Goal: Information Seeking & Learning: Learn about a topic

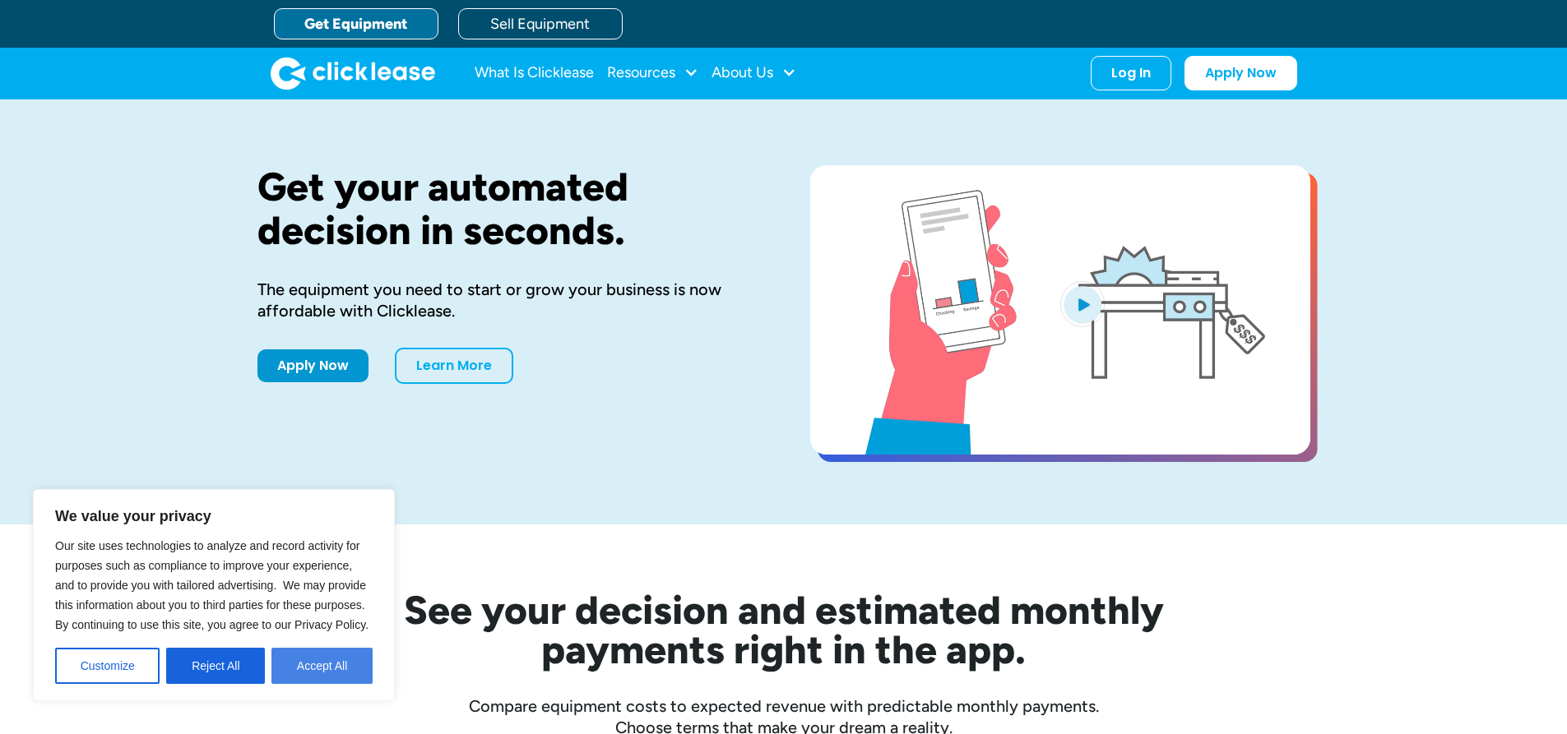
click at [326, 662] on button "Accept All" at bounding box center [321, 666] width 101 height 36
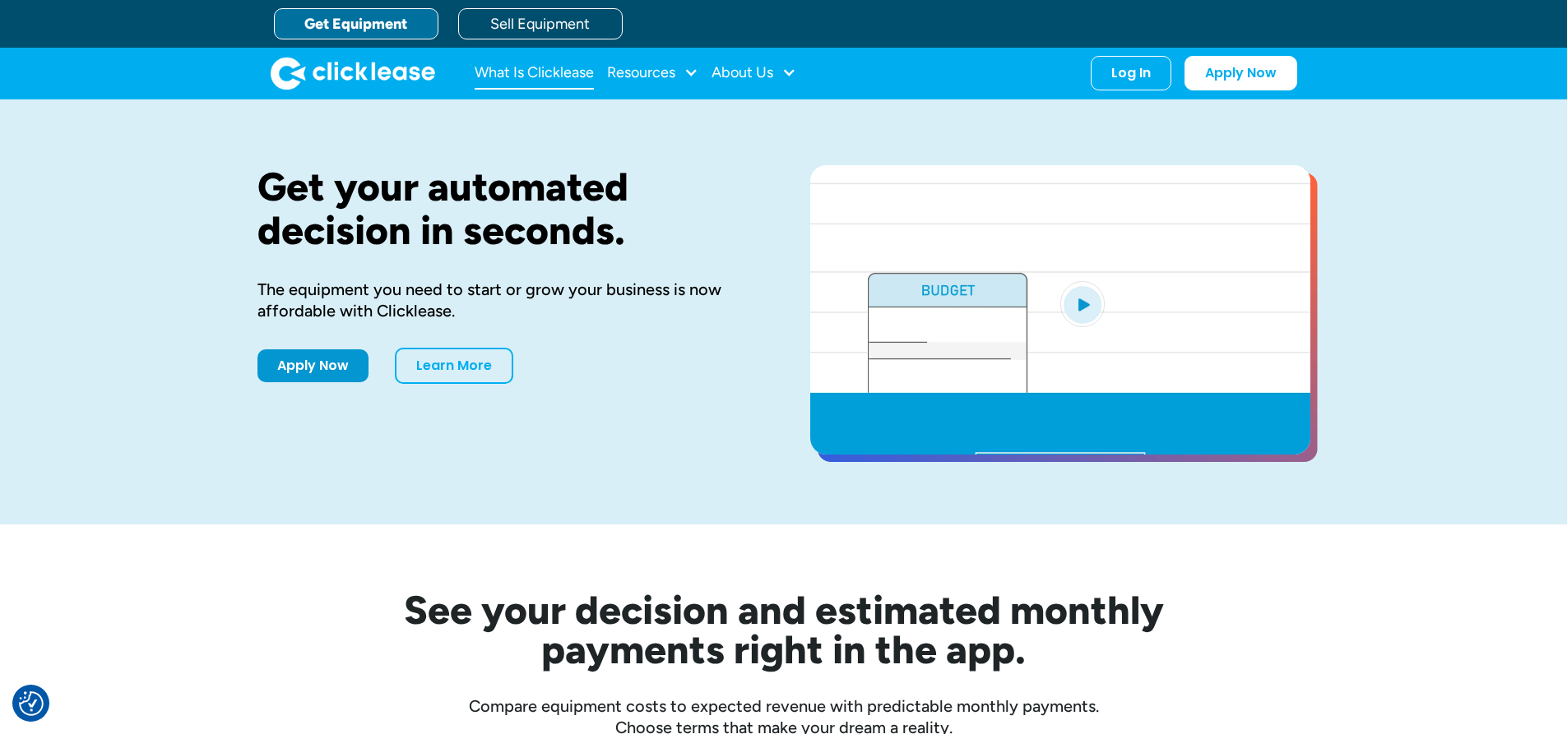
click at [549, 68] on link "What Is Clicklease" at bounding box center [534, 73] width 119 height 33
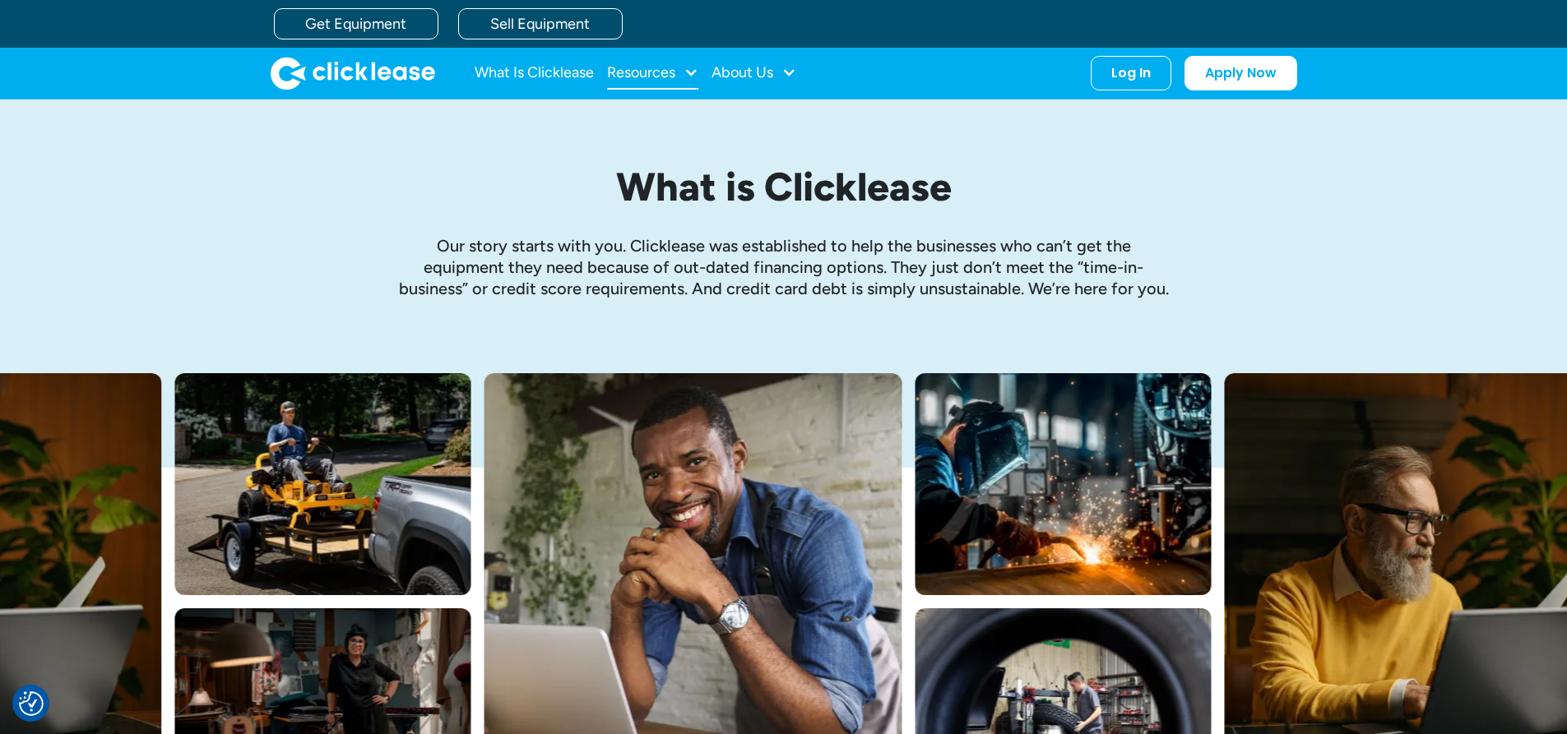
click at [688, 69] on div at bounding box center [690, 72] width 15 height 15
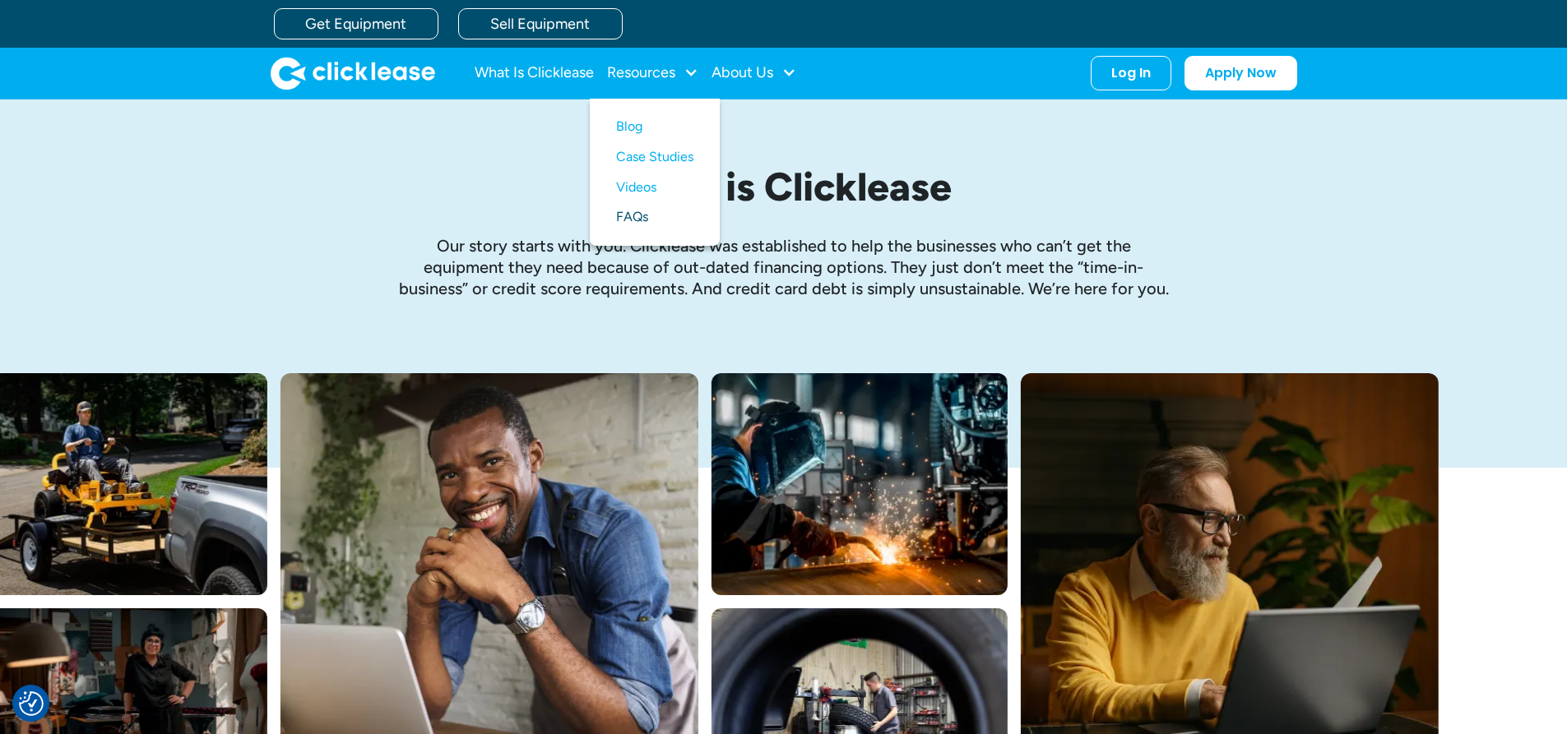
click at [646, 220] on link "FAQs" at bounding box center [654, 217] width 77 height 30
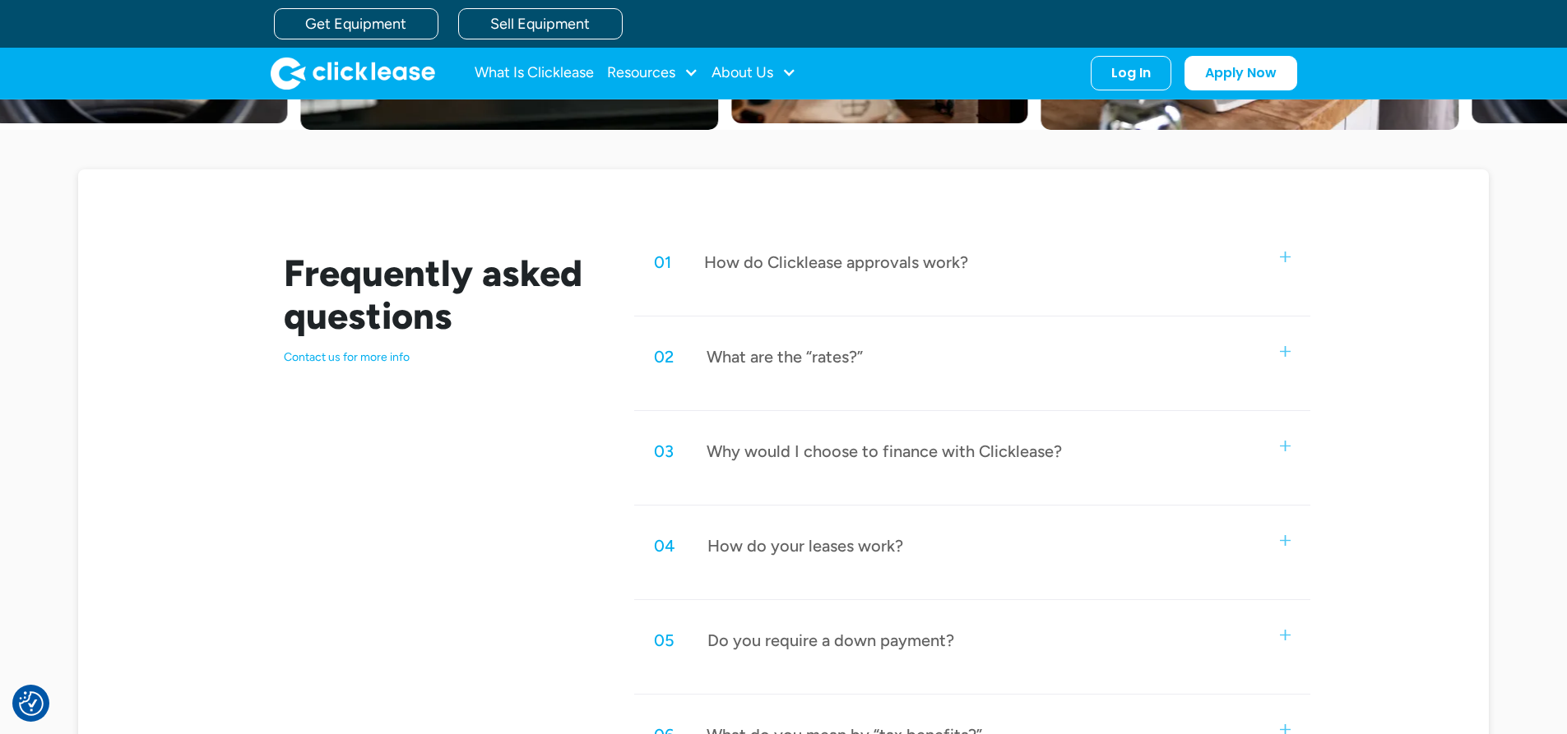
scroll to position [576, 0]
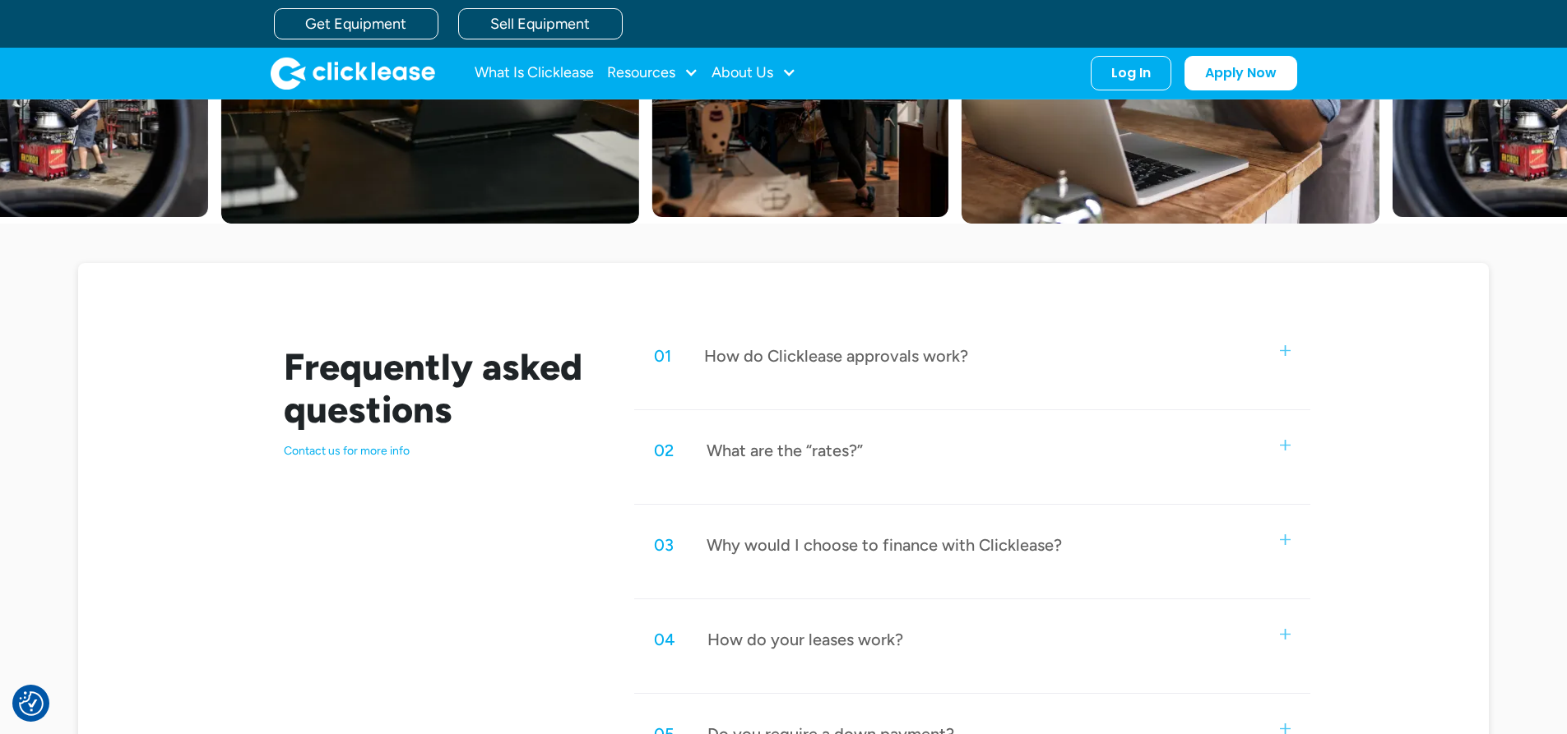
click at [1281, 345] on img at bounding box center [1285, 350] width 11 height 11
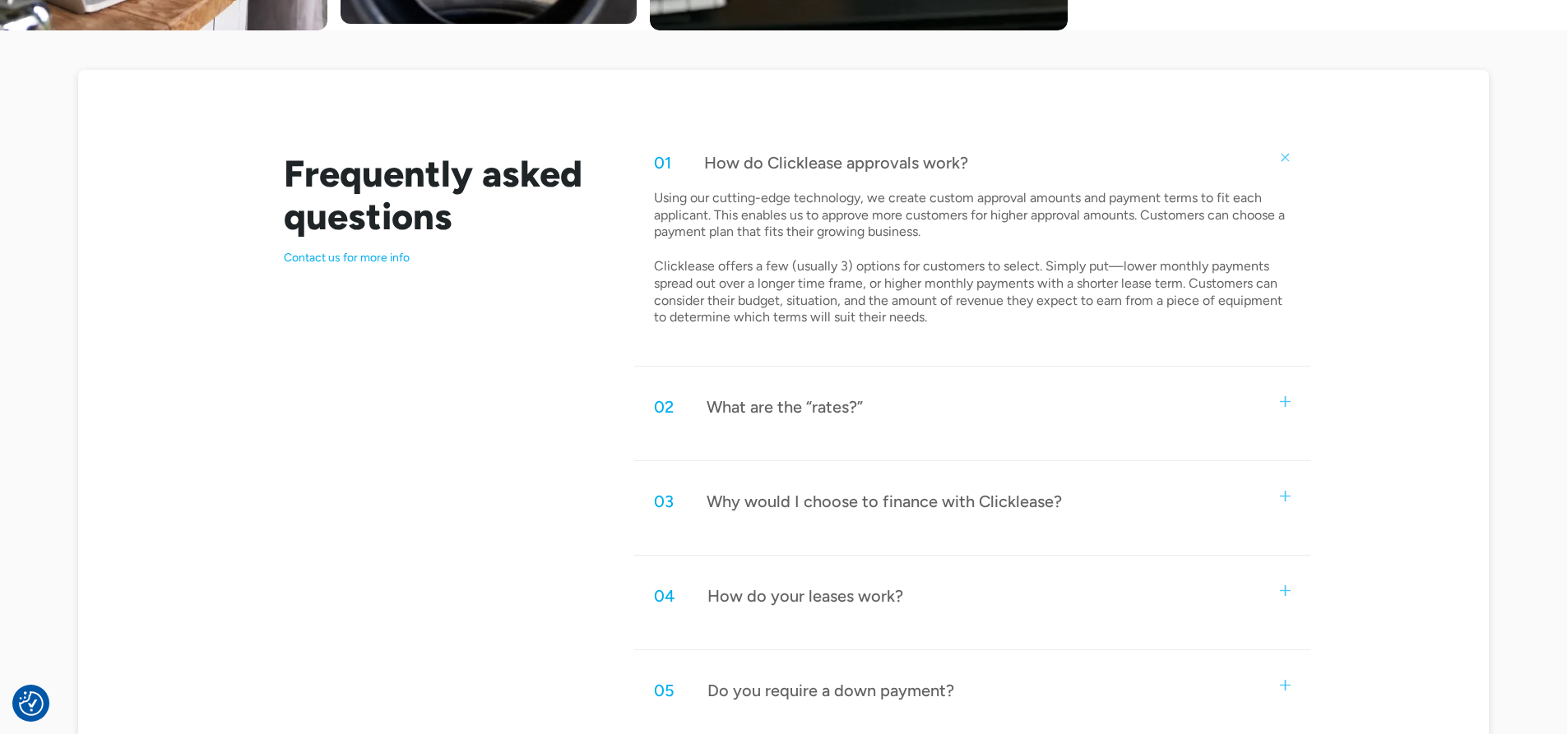
scroll to position [822, 0]
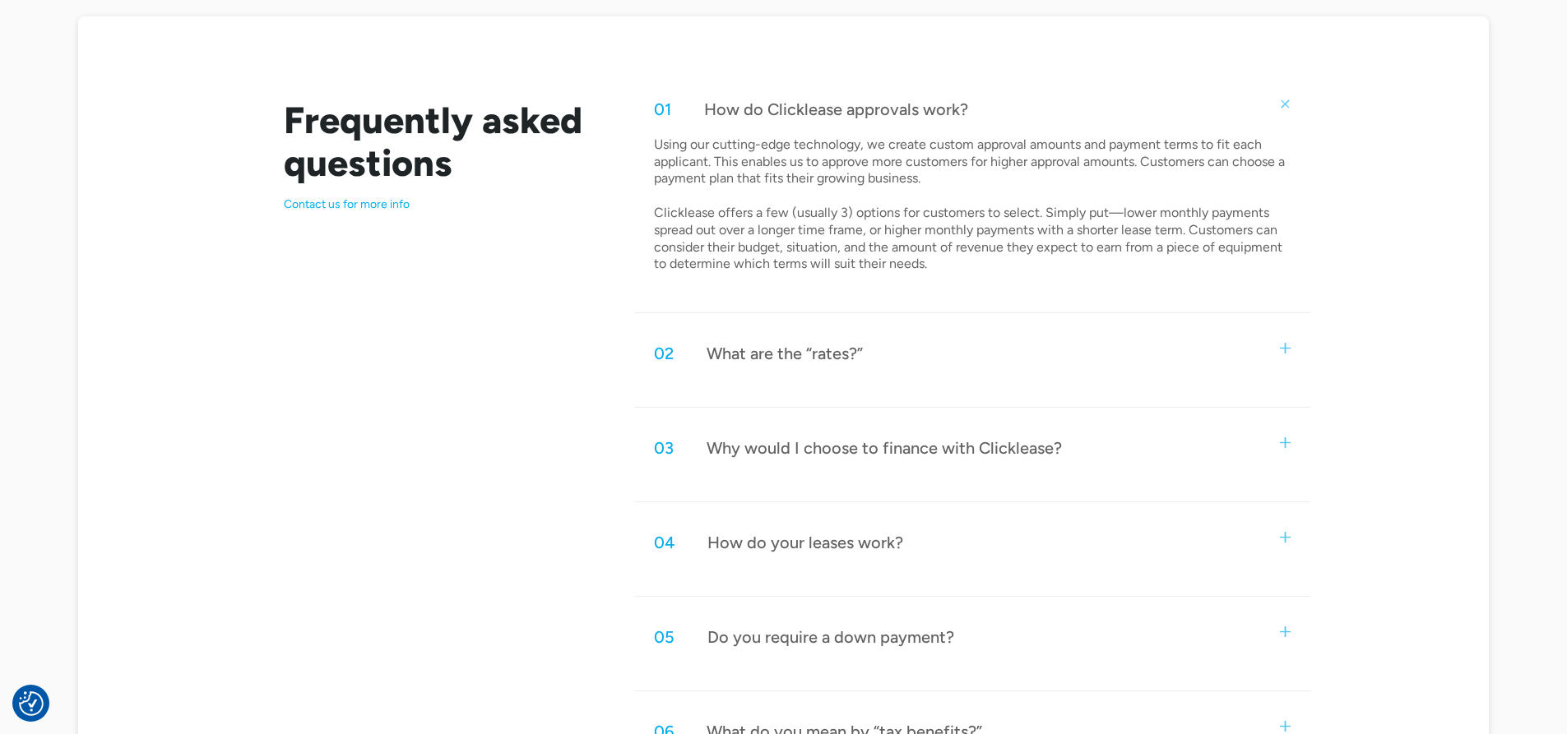
click at [1288, 346] on img at bounding box center [1285, 348] width 11 height 11
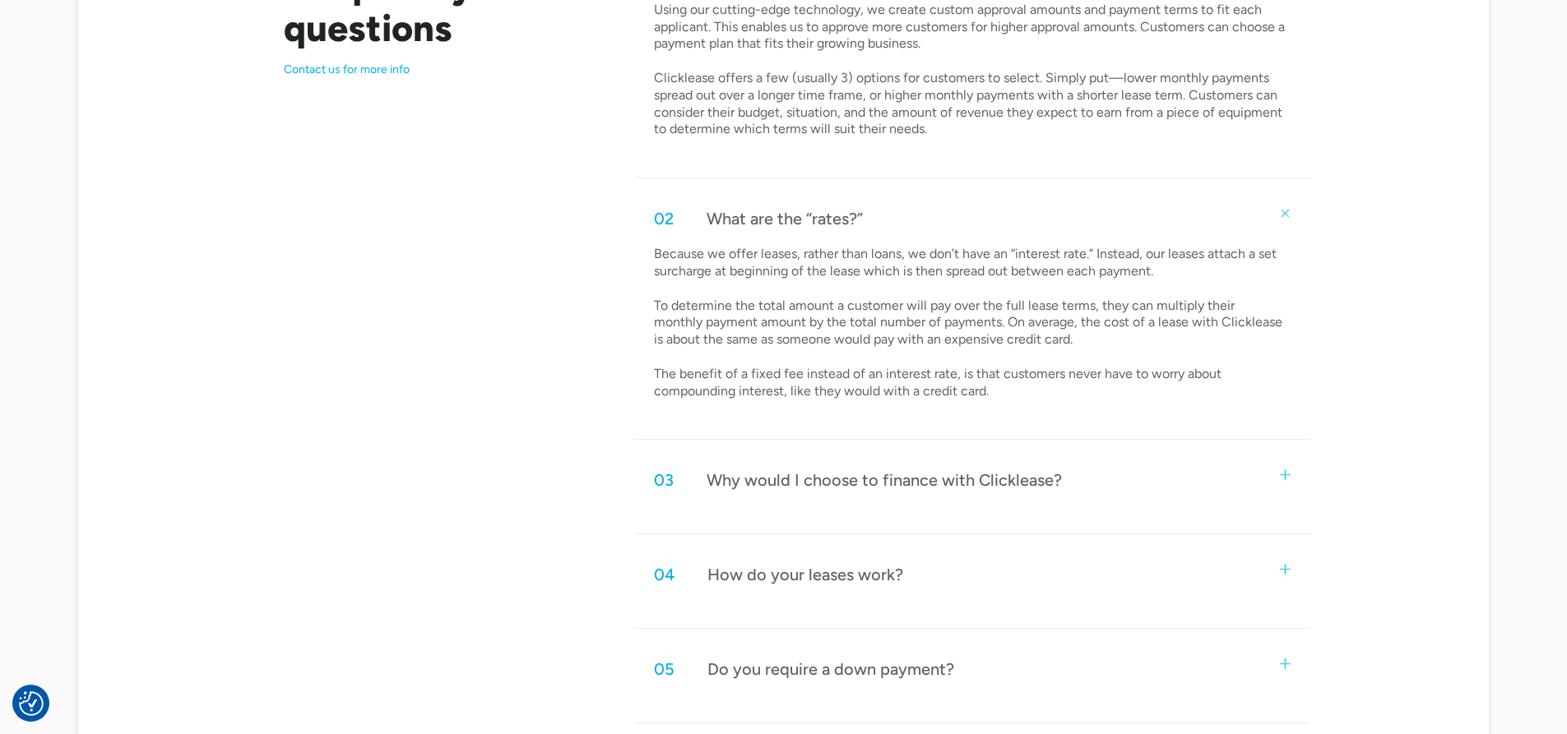
scroll to position [987, 0]
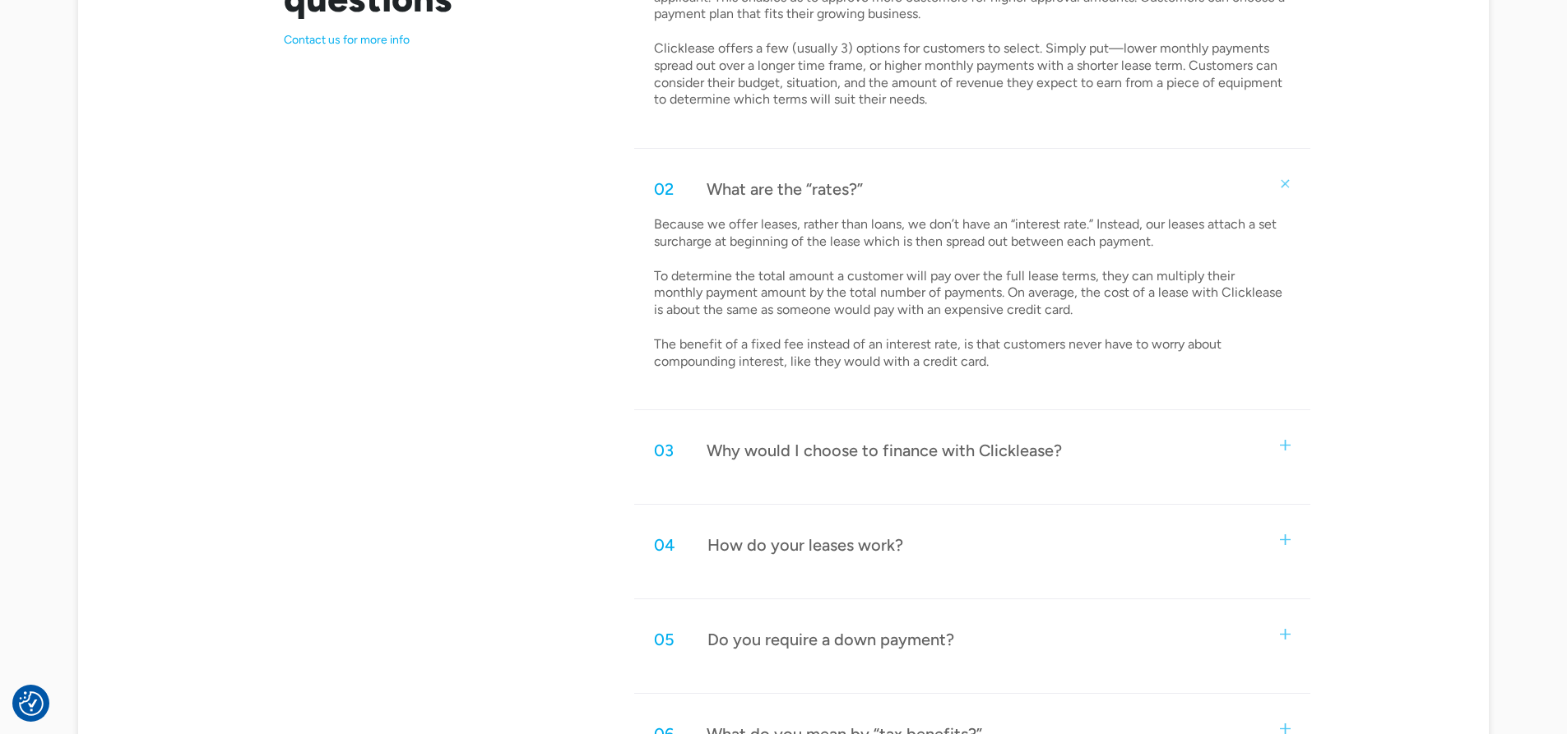
click at [1281, 443] on img at bounding box center [1285, 445] width 11 height 11
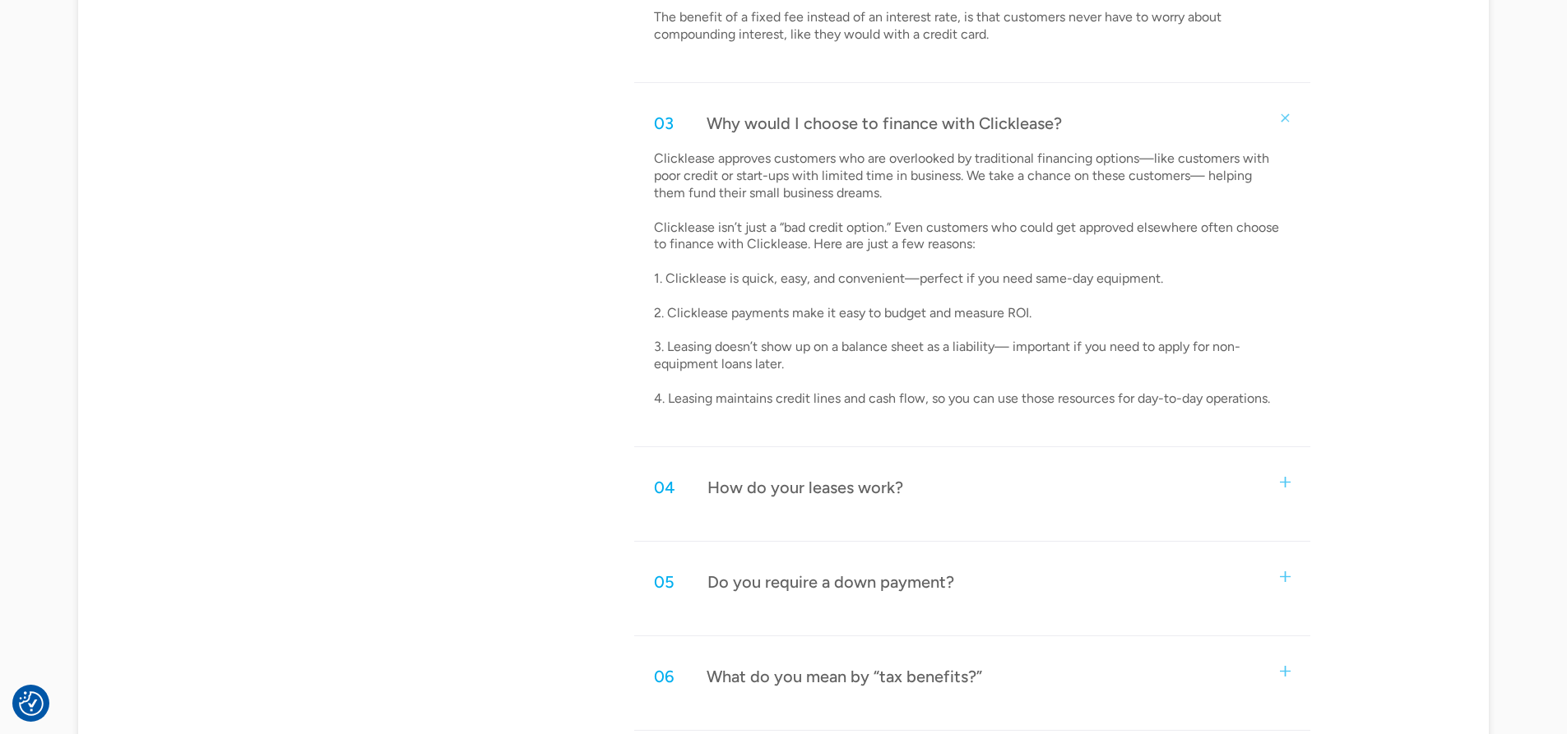
scroll to position [1316, 0]
click at [1282, 477] on img at bounding box center [1285, 480] width 11 height 11
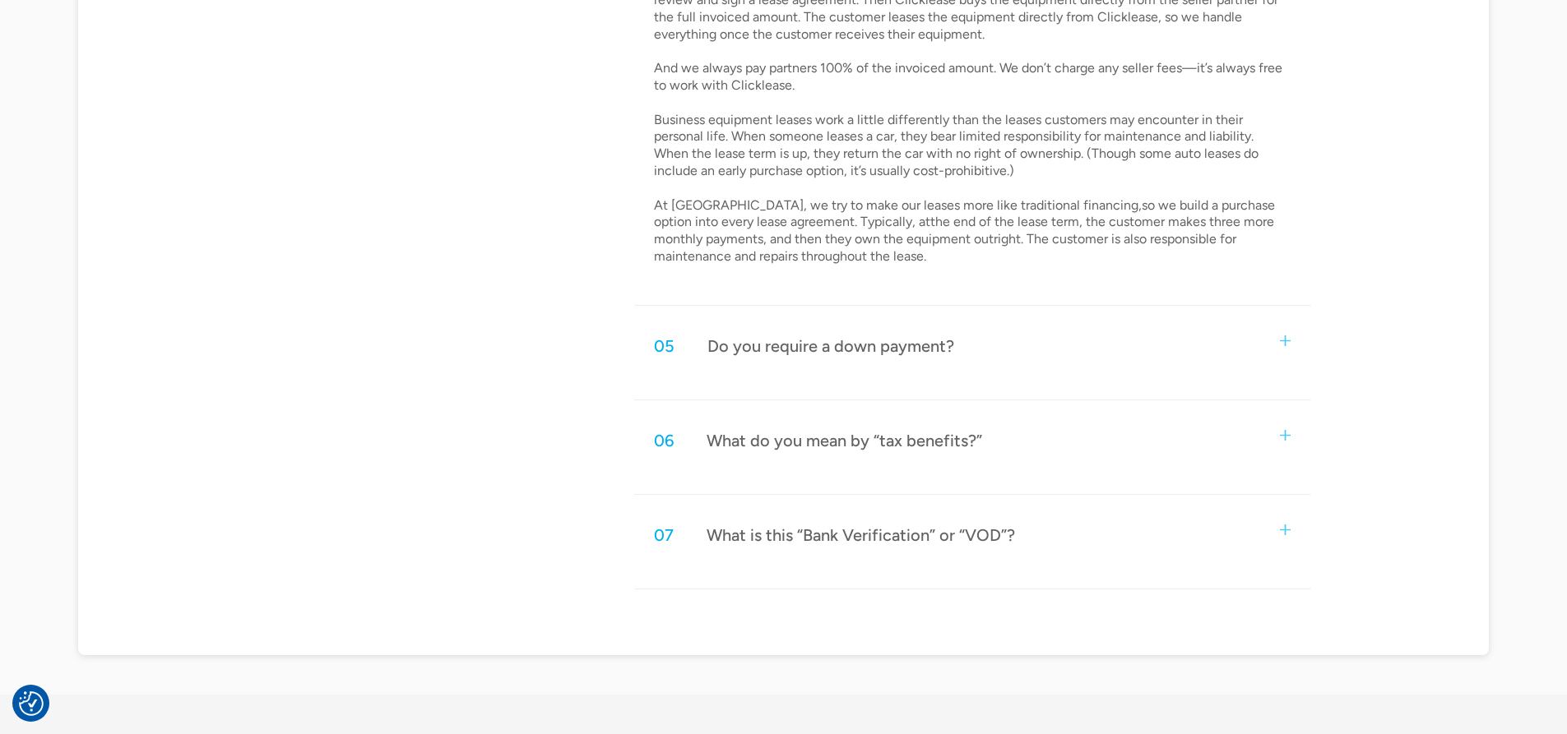
scroll to position [1892, 0]
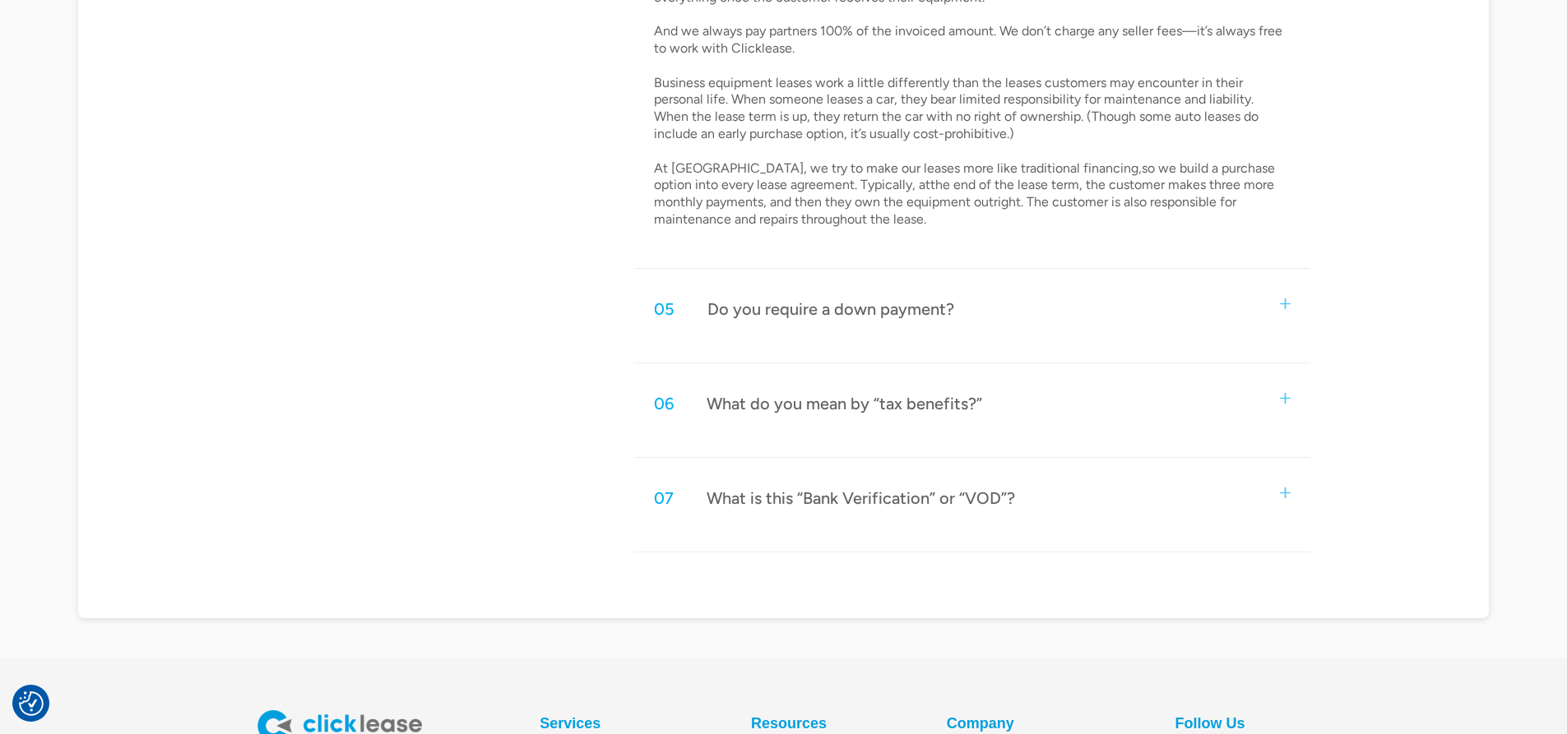
click at [1285, 492] on img at bounding box center [1285, 493] width 11 height 11
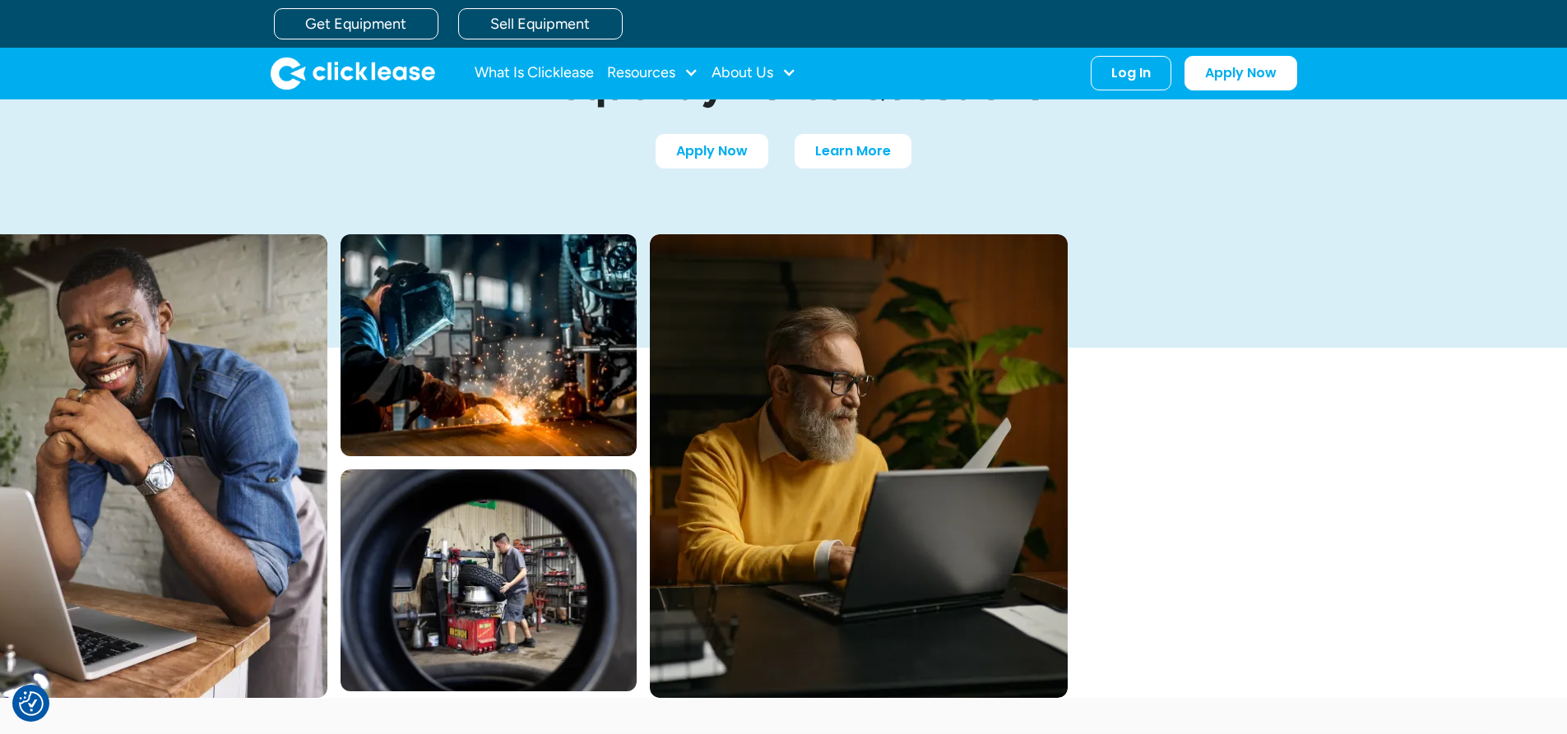
scroll to position [82, 0]
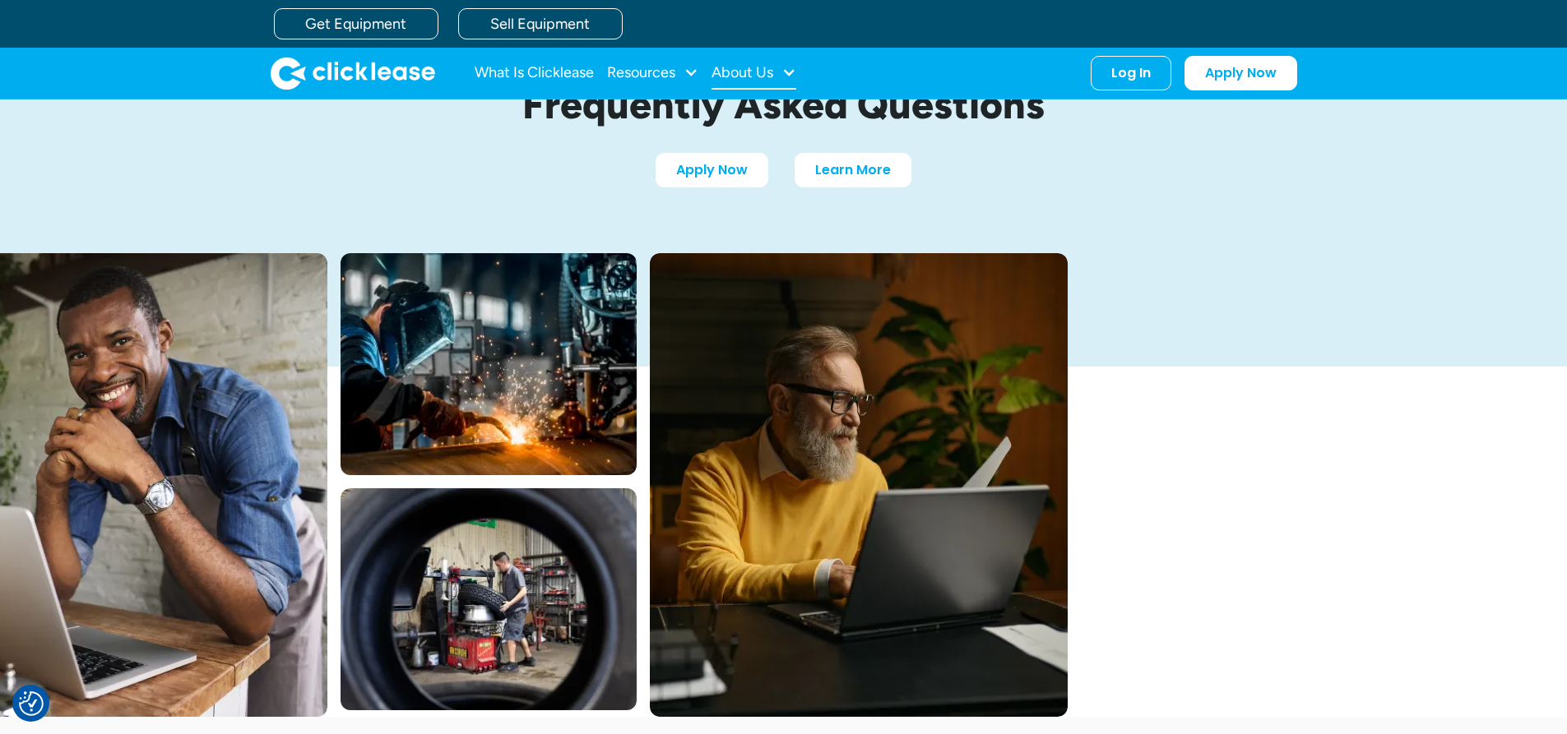
click at [780, 72] on div "About Us" at bounding box center [753, 73] width 85 height 33
click at [779, 121] on link "About Us" at bounding box center [755, 127] width 71 height 30
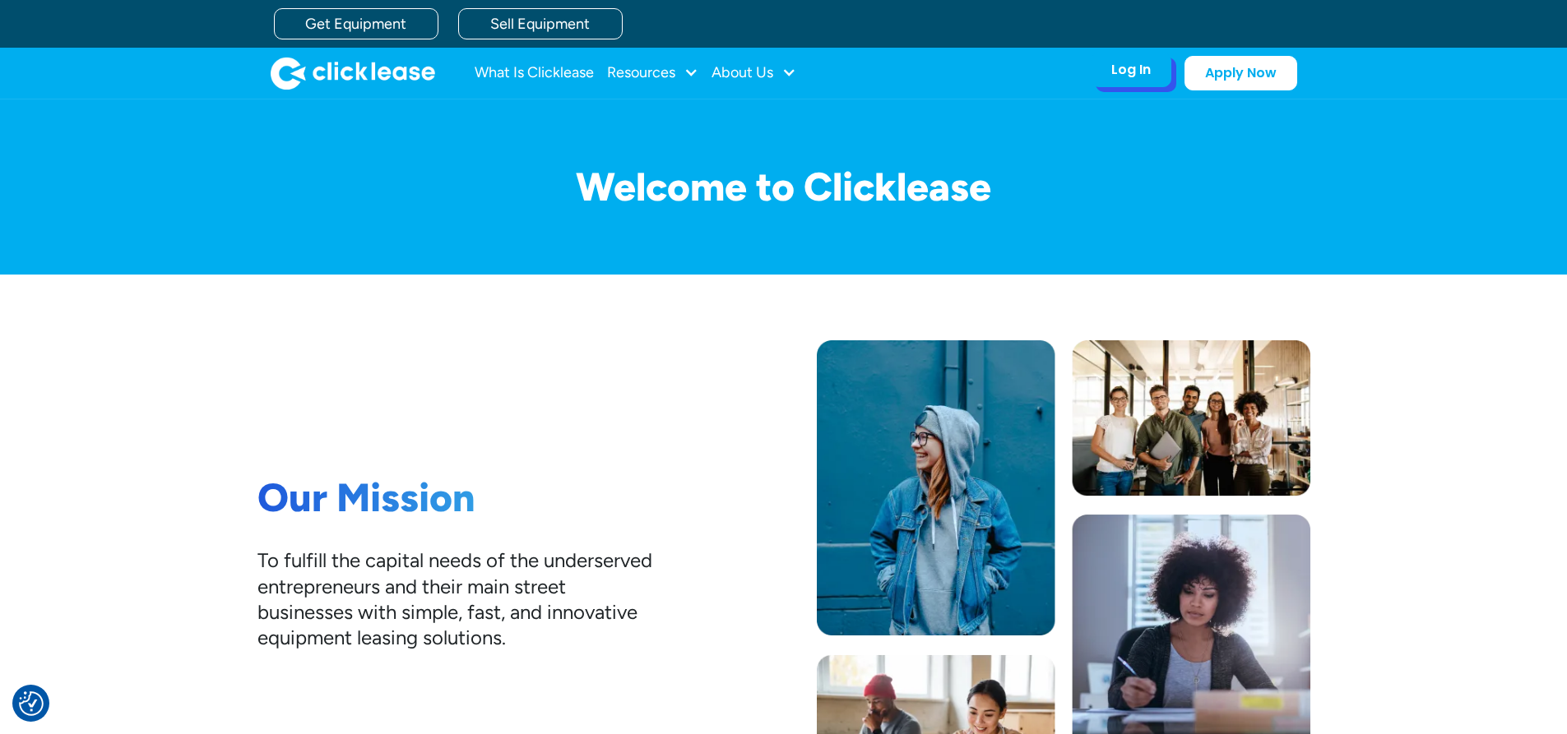
click at [1118, 76] on div "Log In" at bounding box center [1130, 70] width 39 height 16
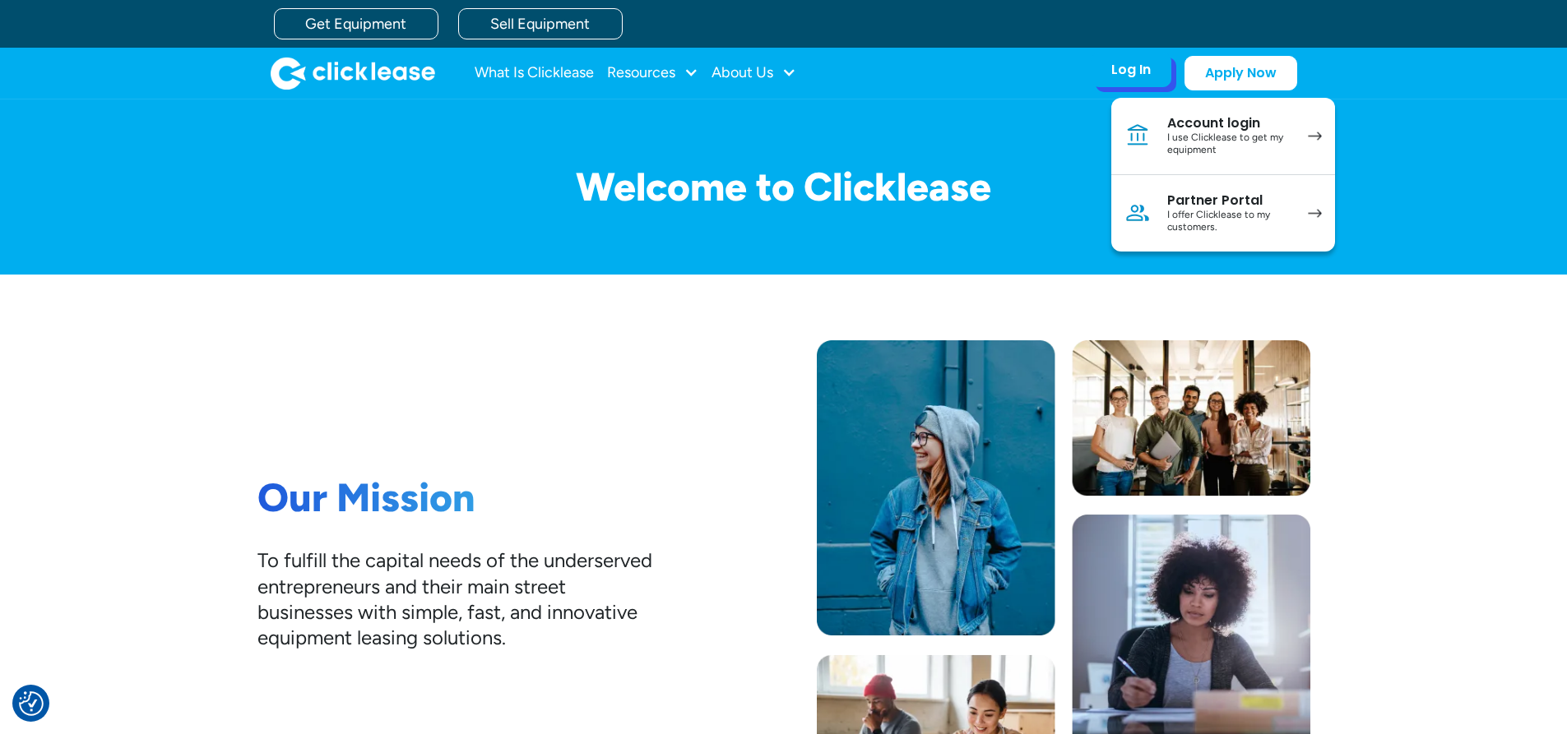
click at [1204, 128] on div "Account login" at bounding box center [1229, 123] width 124 height 16
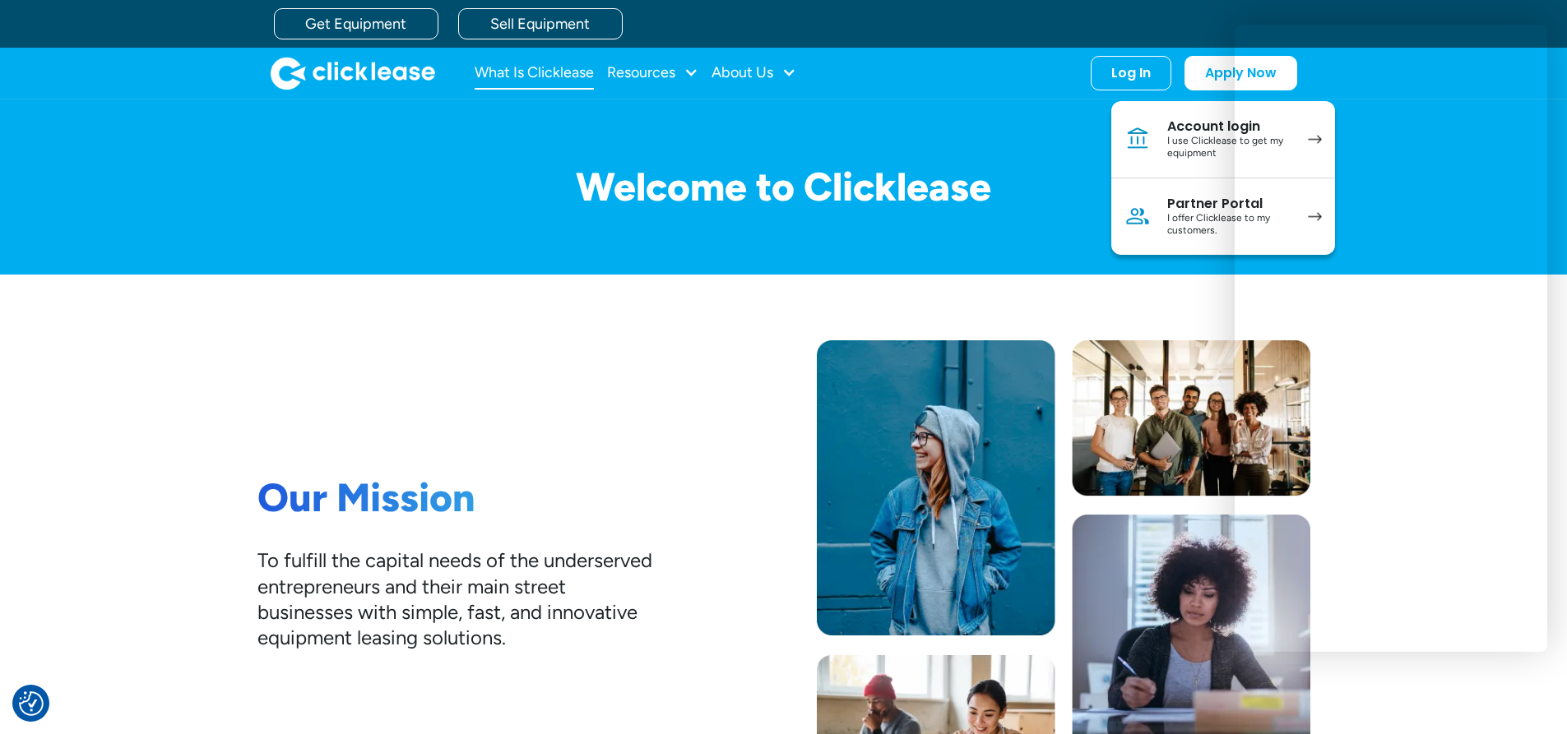
click at [531, 70] on link "What Is Clicklease" at bounding box center [534, 73] width 119 height 33
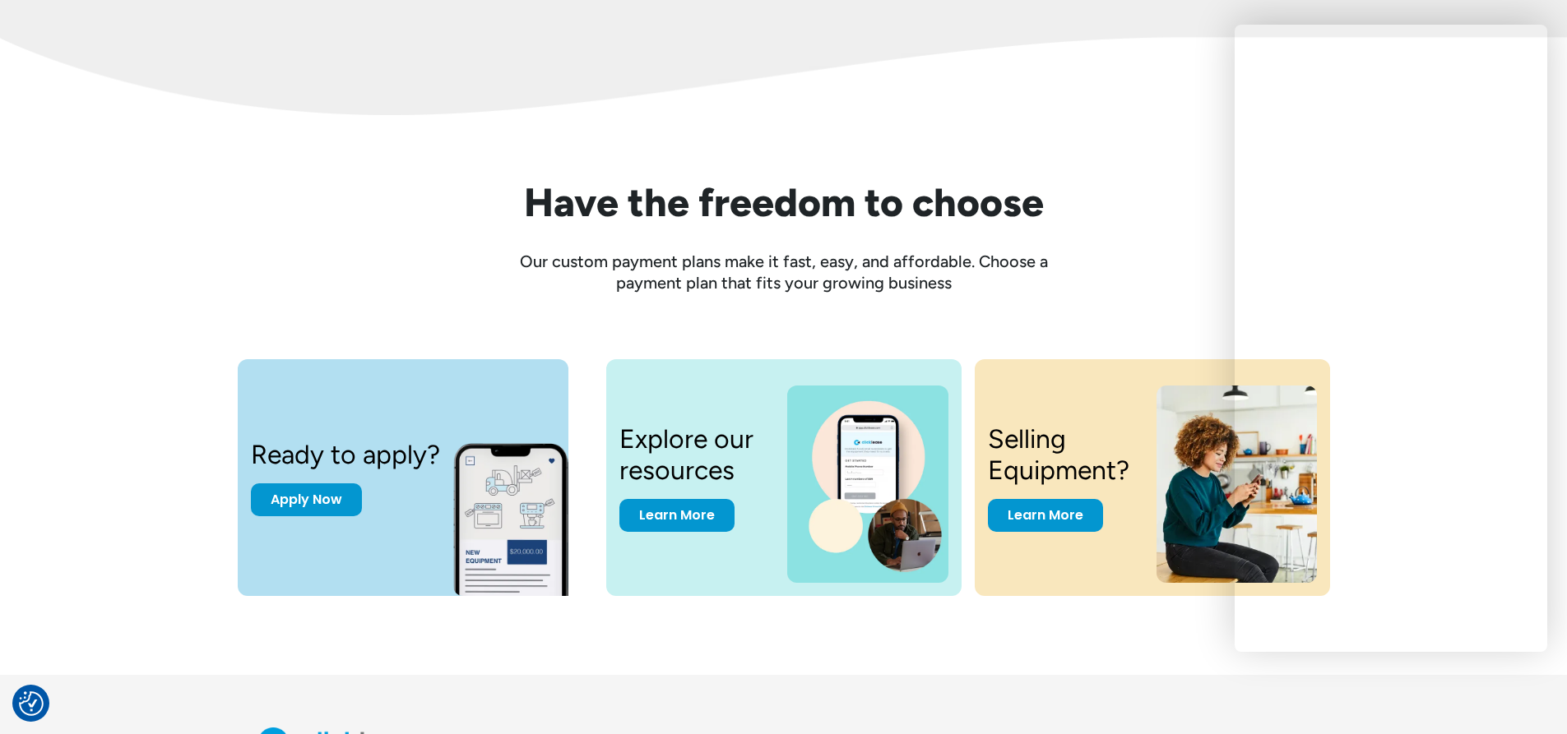
scroll to position [2221, 0]
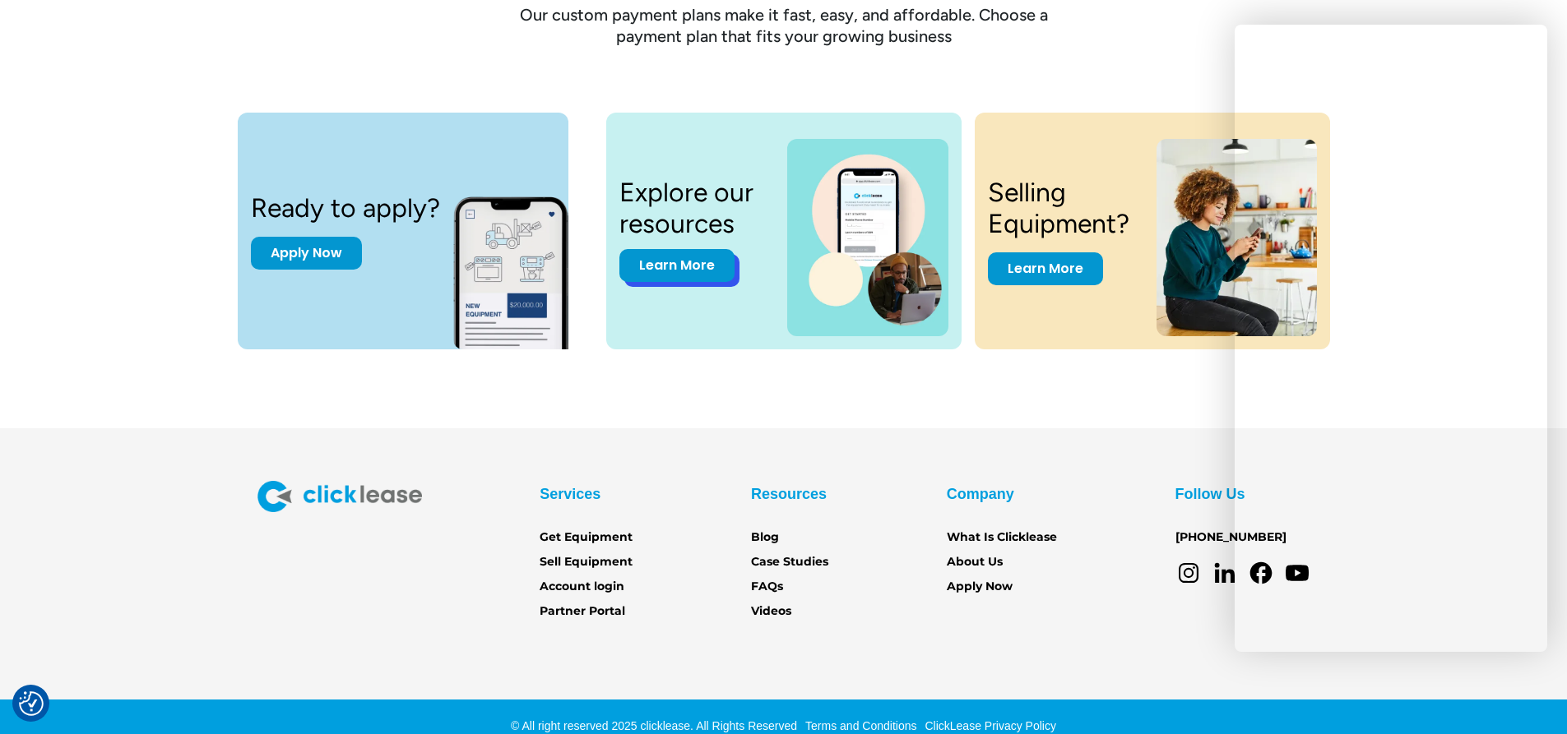
click at [681, 266] on link "Learn More" at bounding box center [676, 265] width 115 height 33
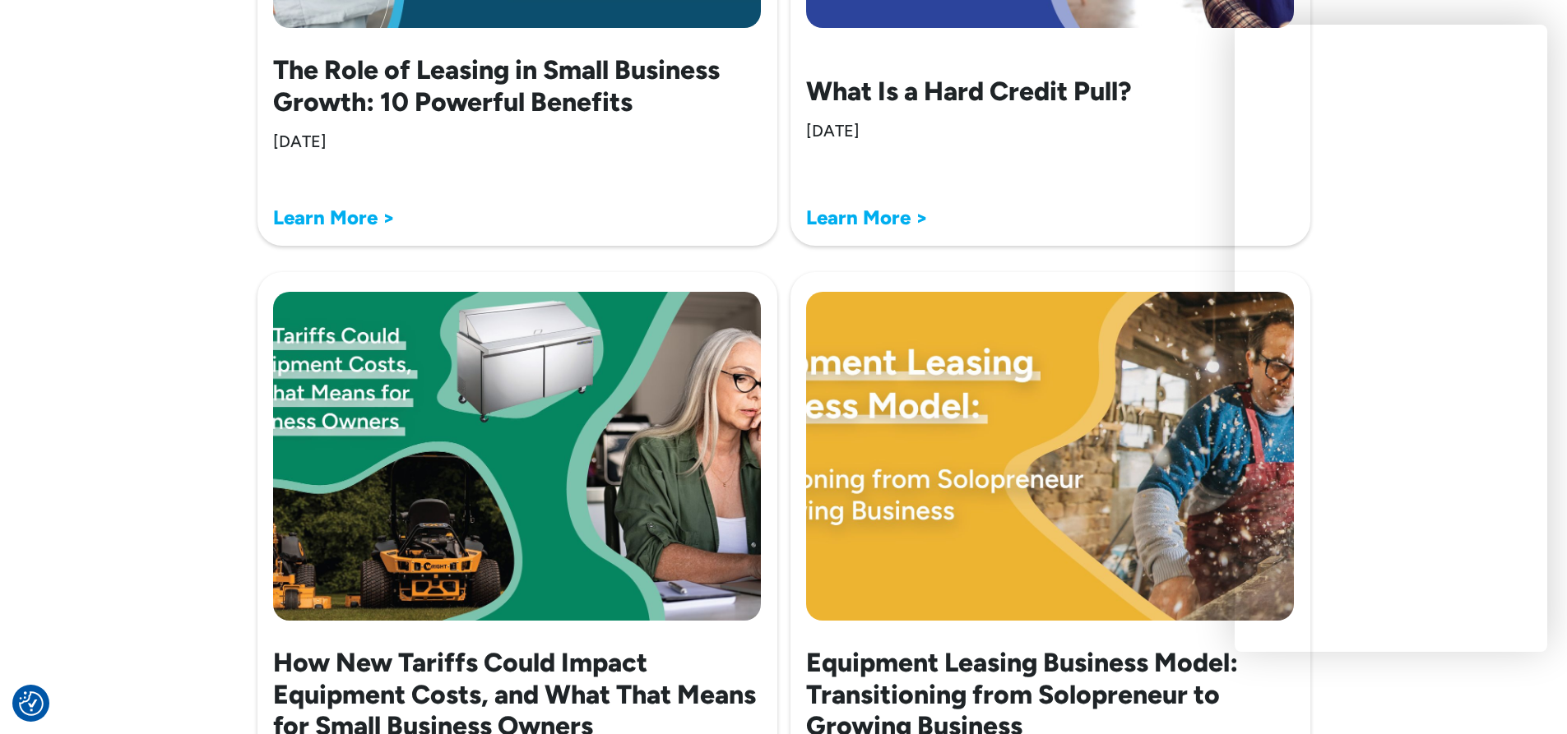
scroll to position [3454, 0]
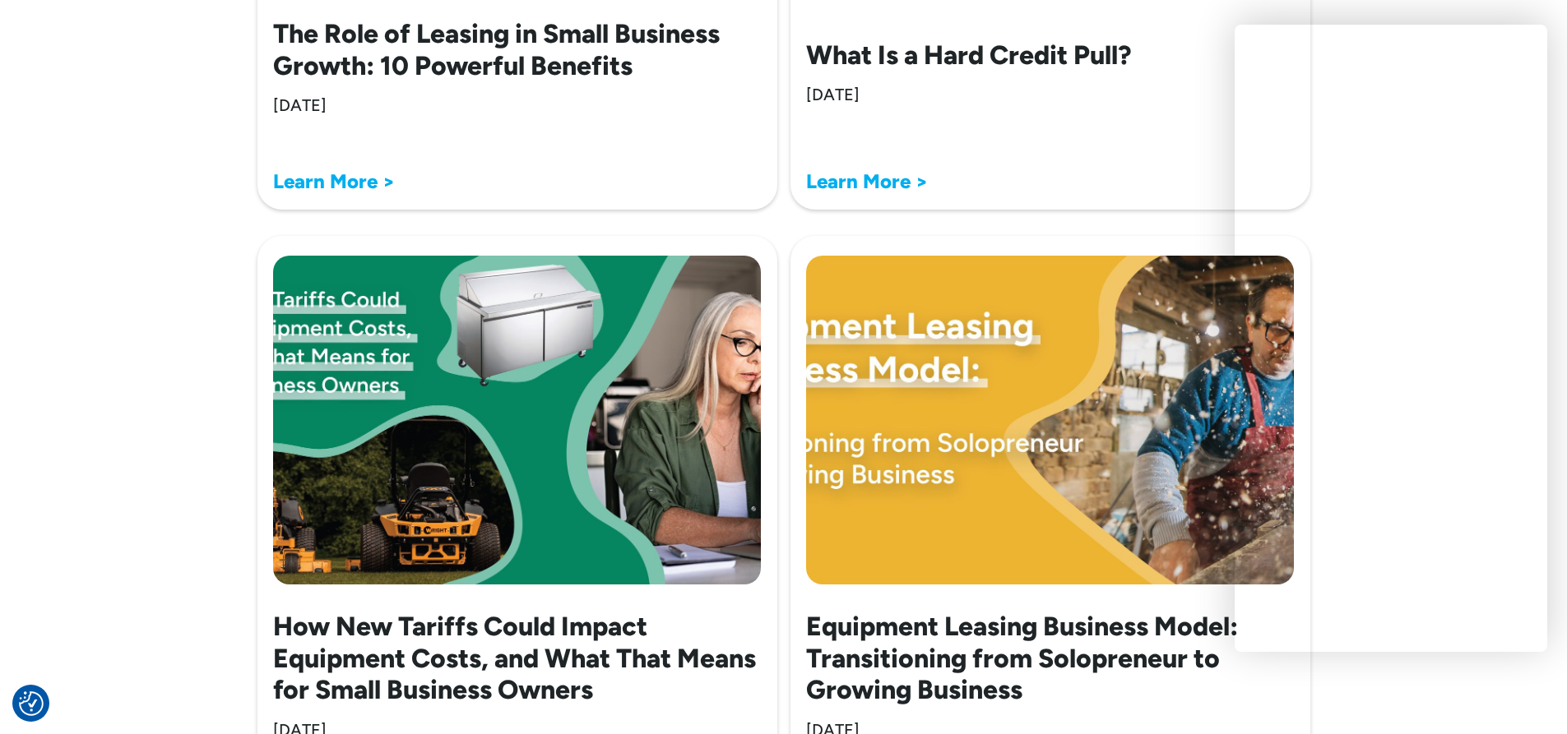
click at [862, 179] on strong "Learn More >" at bounding box center [867, 181] width 122 height 24
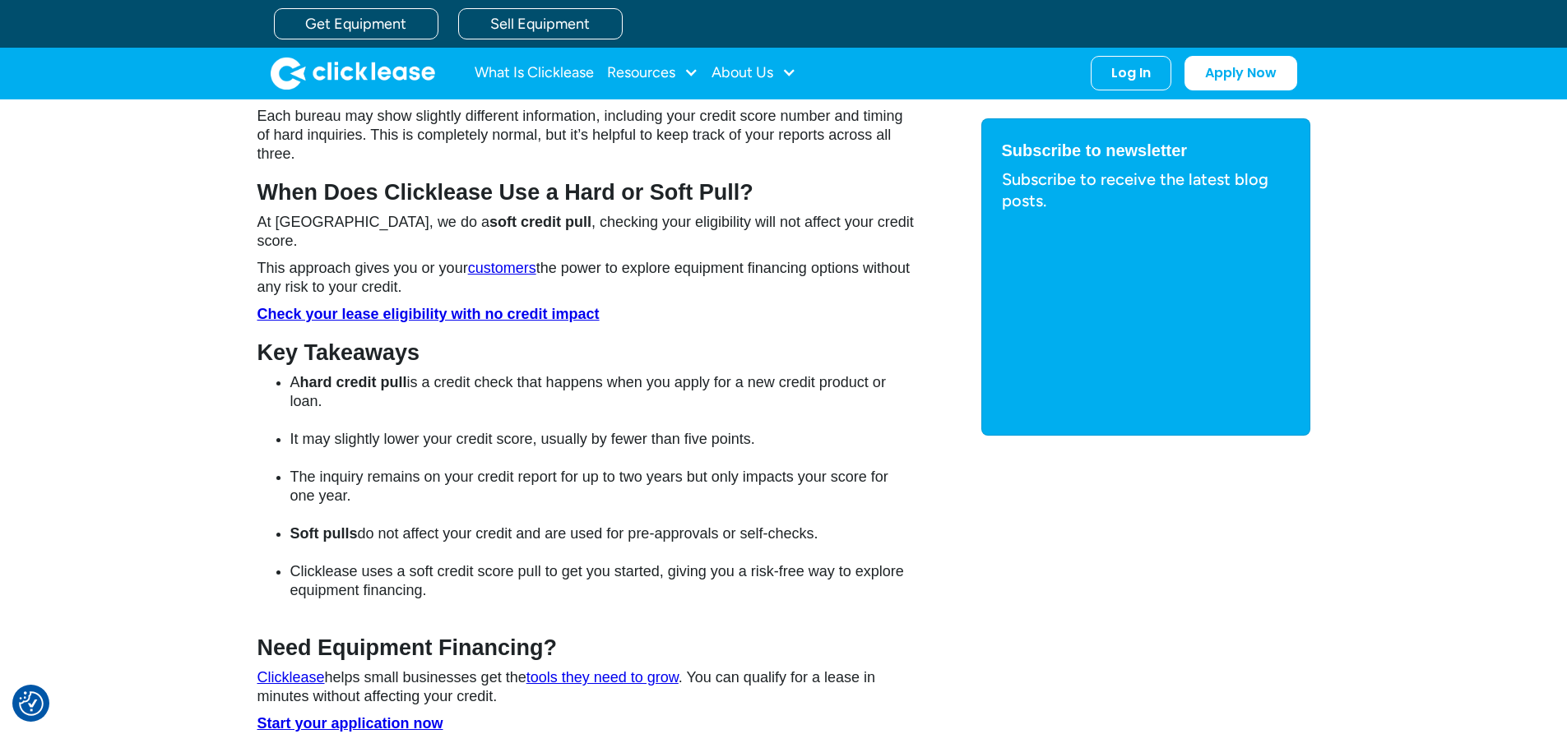
scroll to position [1892, 0]
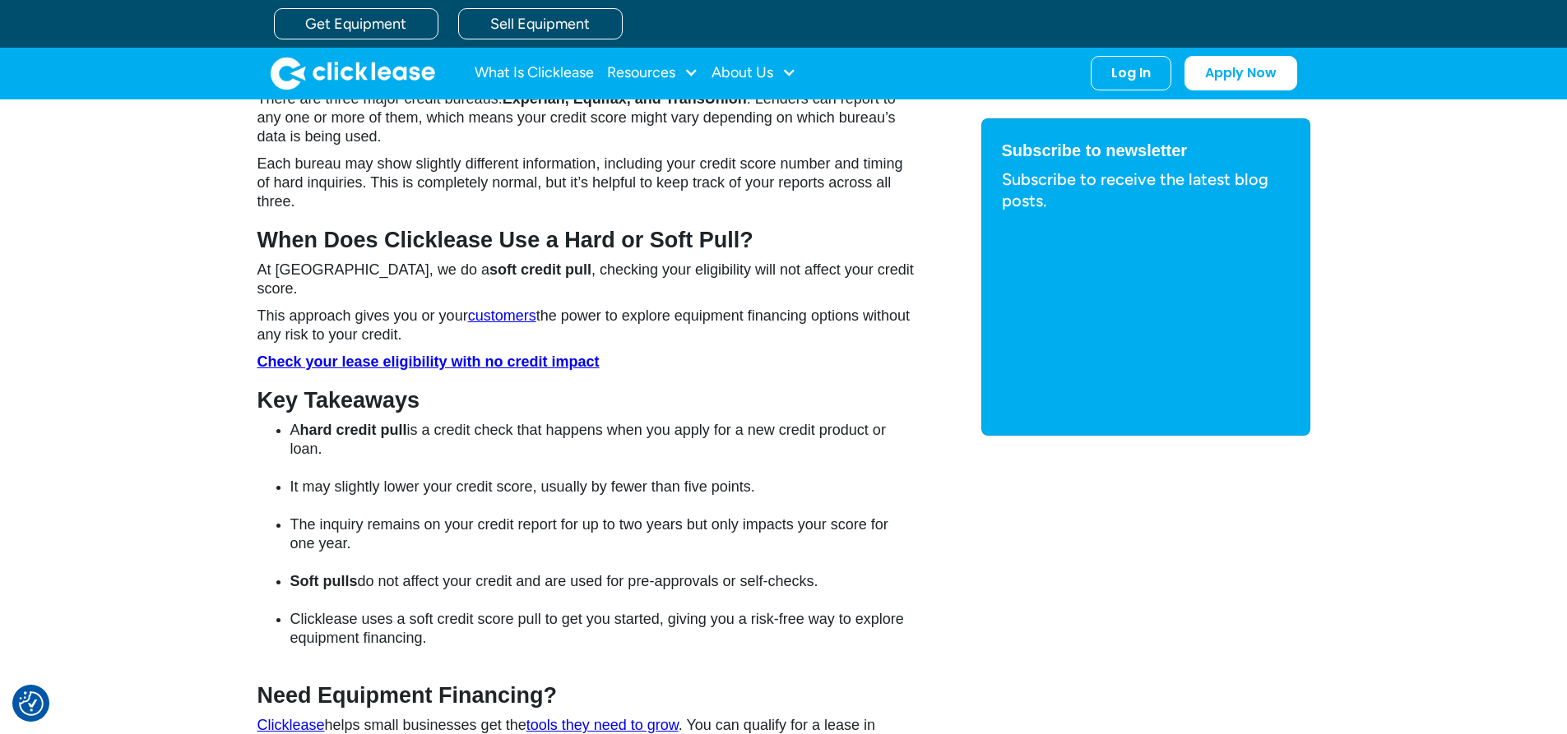
click at [367, 354] on strong "Check your lease eligibility with no credit impact" at bounding box center [428, 362] width 342 height 16
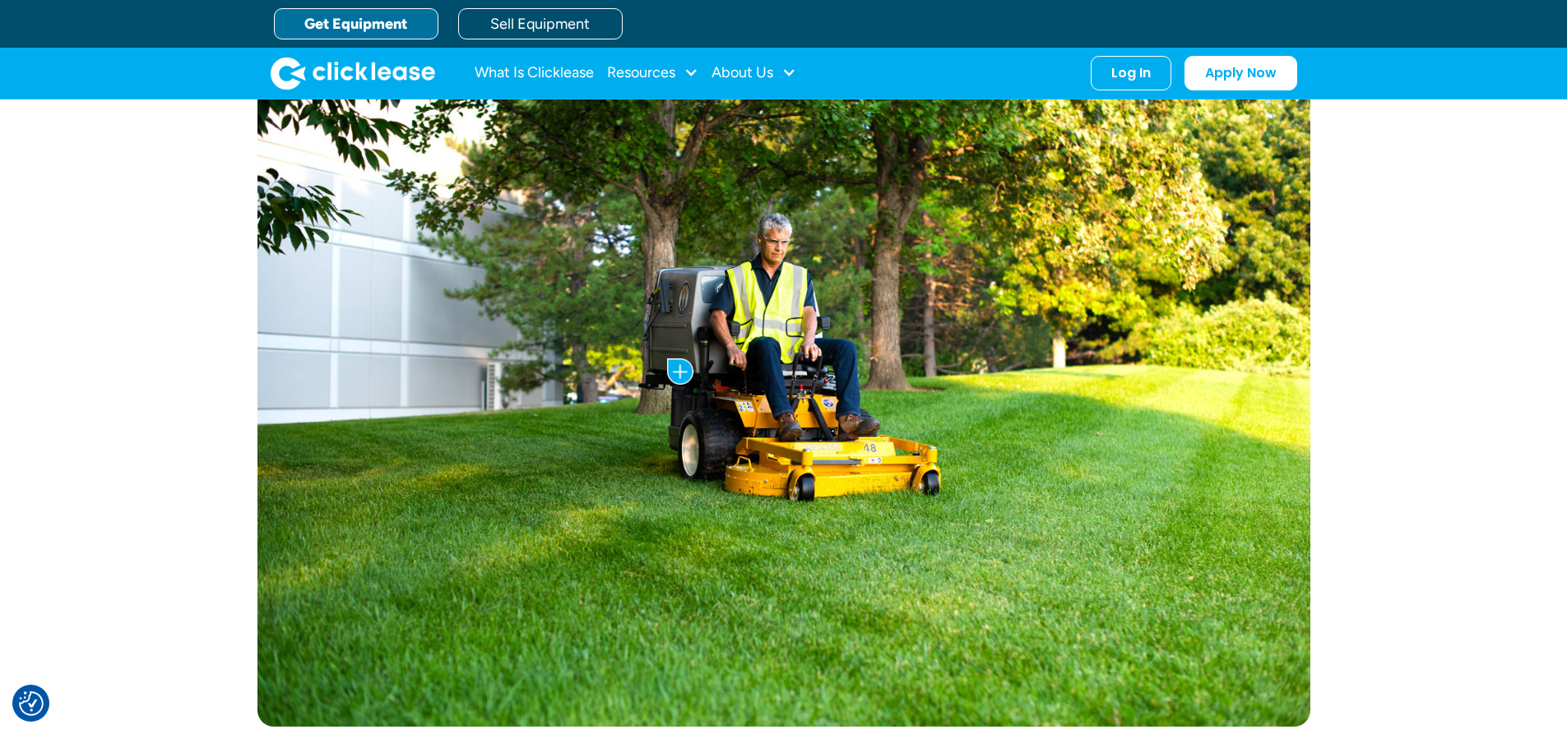
scroll to position [493, 0]
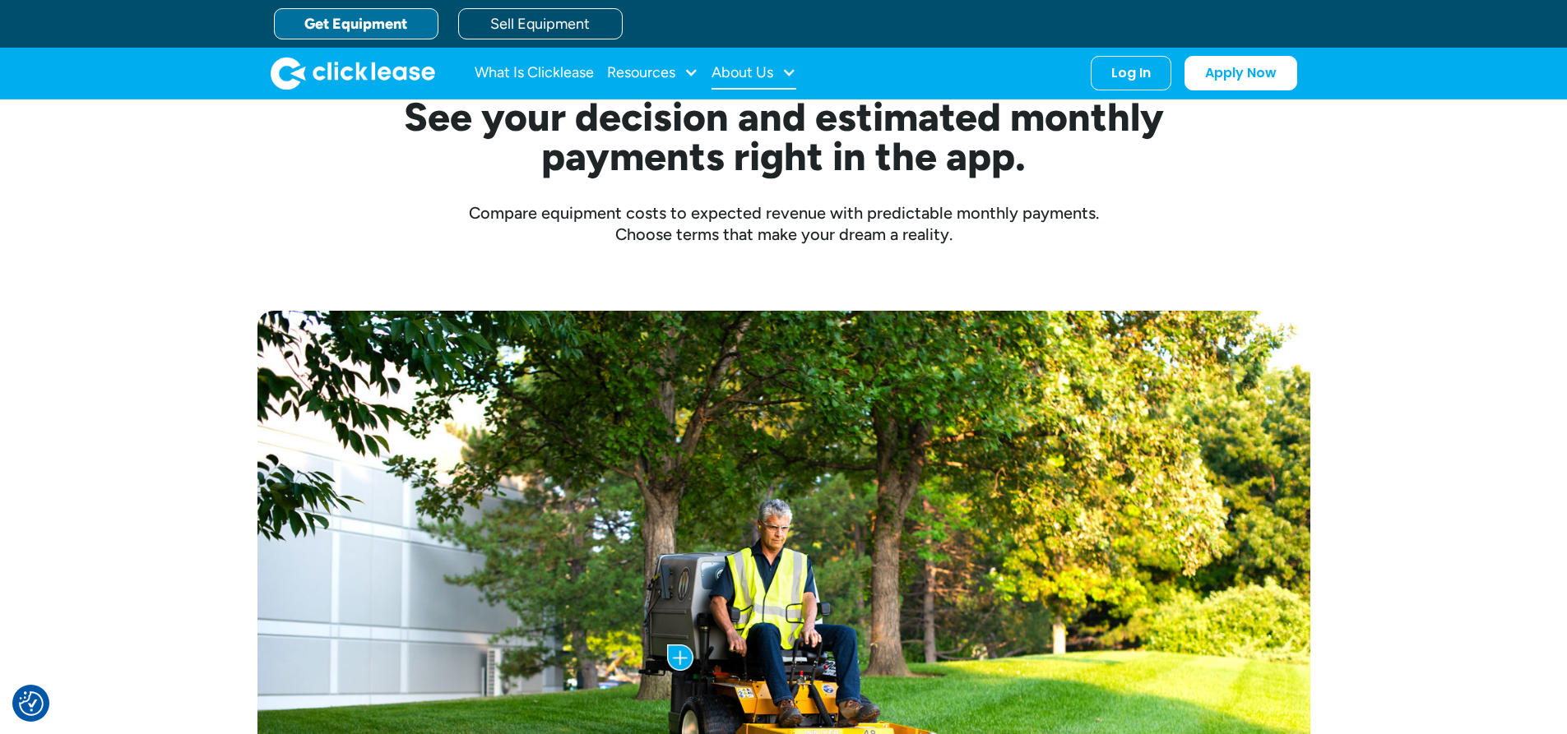
click at [793, 71] on div at bounding box center [788, 72] width 15 height 15
click at [774, 132] on link "About Us" at bounding box center [755, 127] width 71 height 30
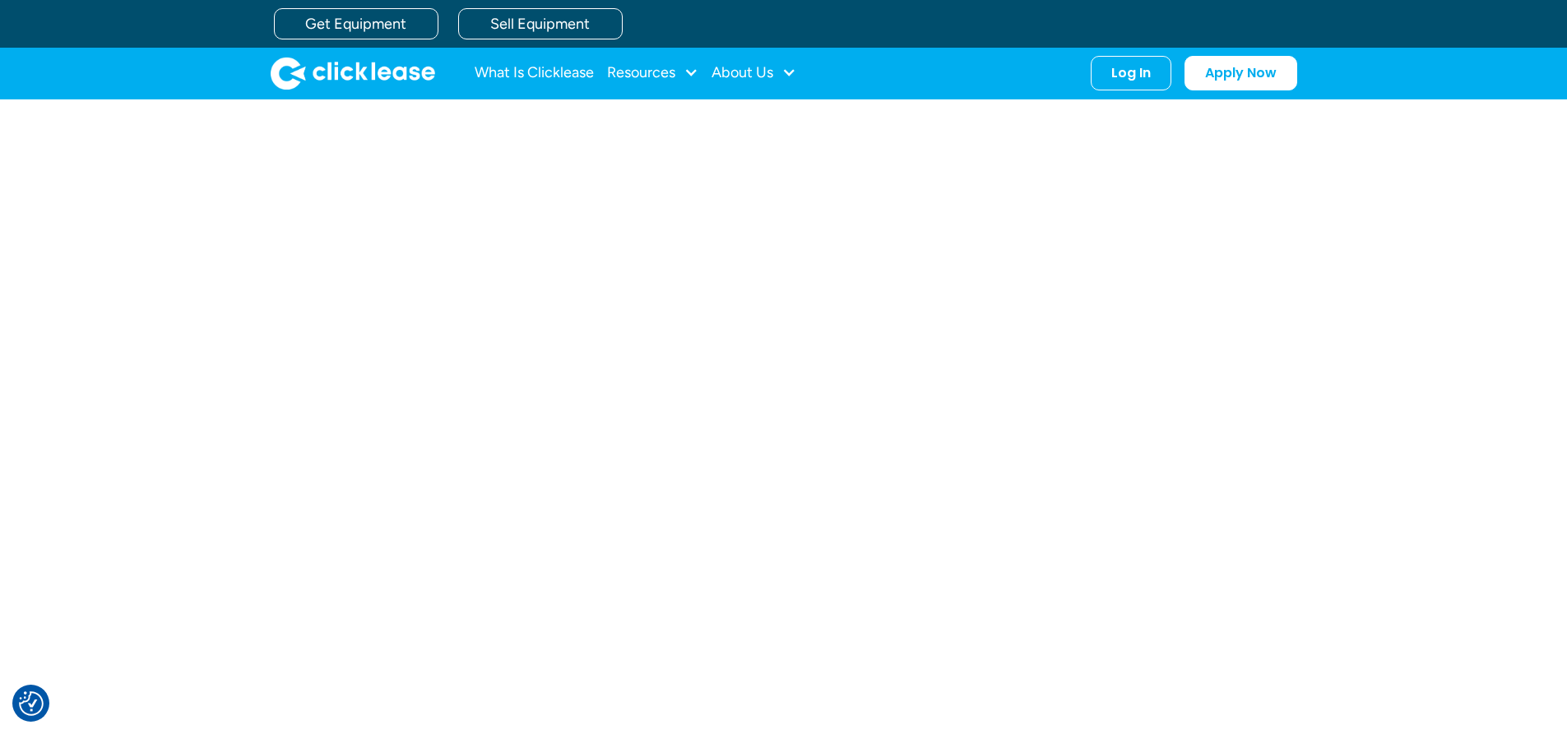
scroll to position [683, 0]
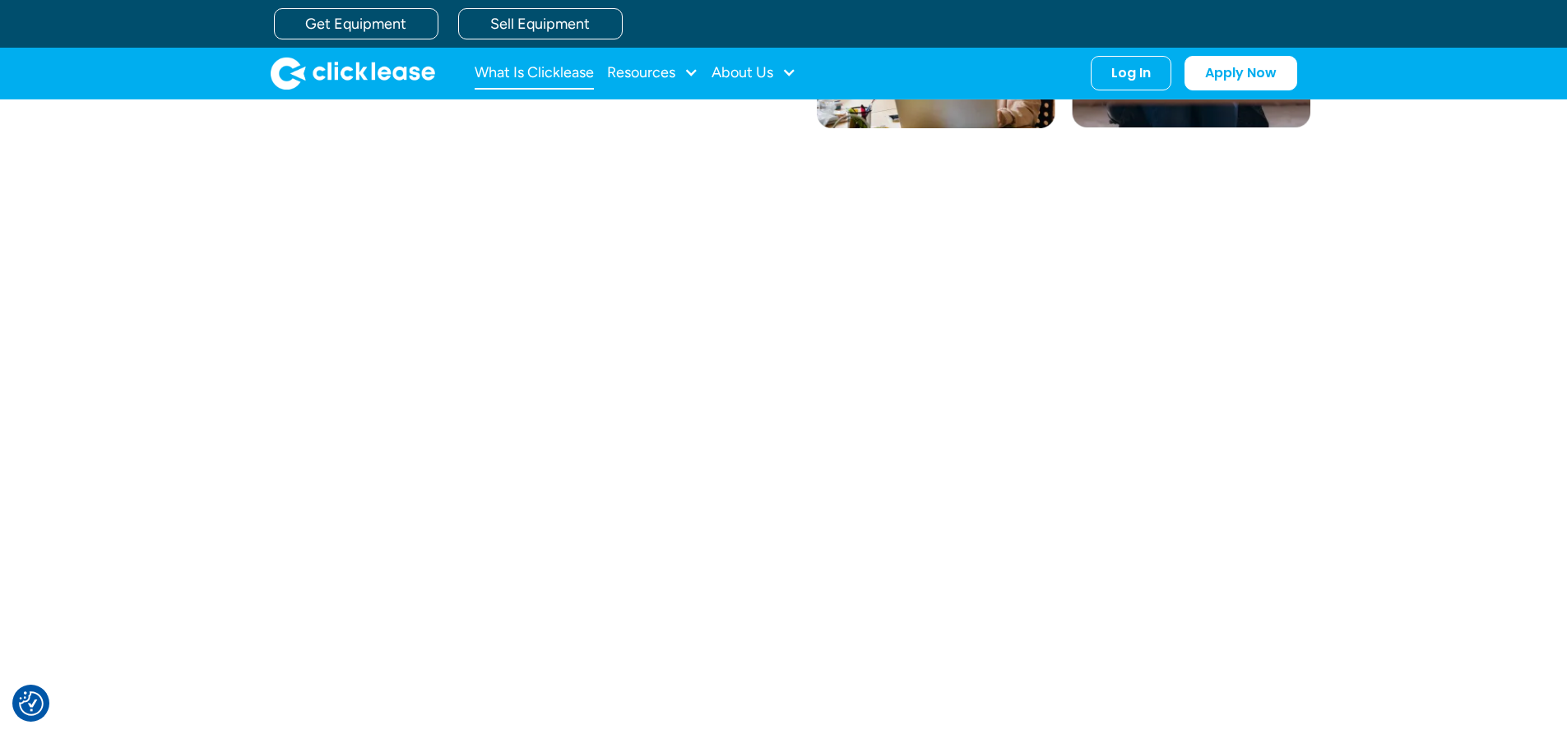
click at [540, 67] on link "What Is Clicklease" at bounding box center [534, 73] width 119 height 33
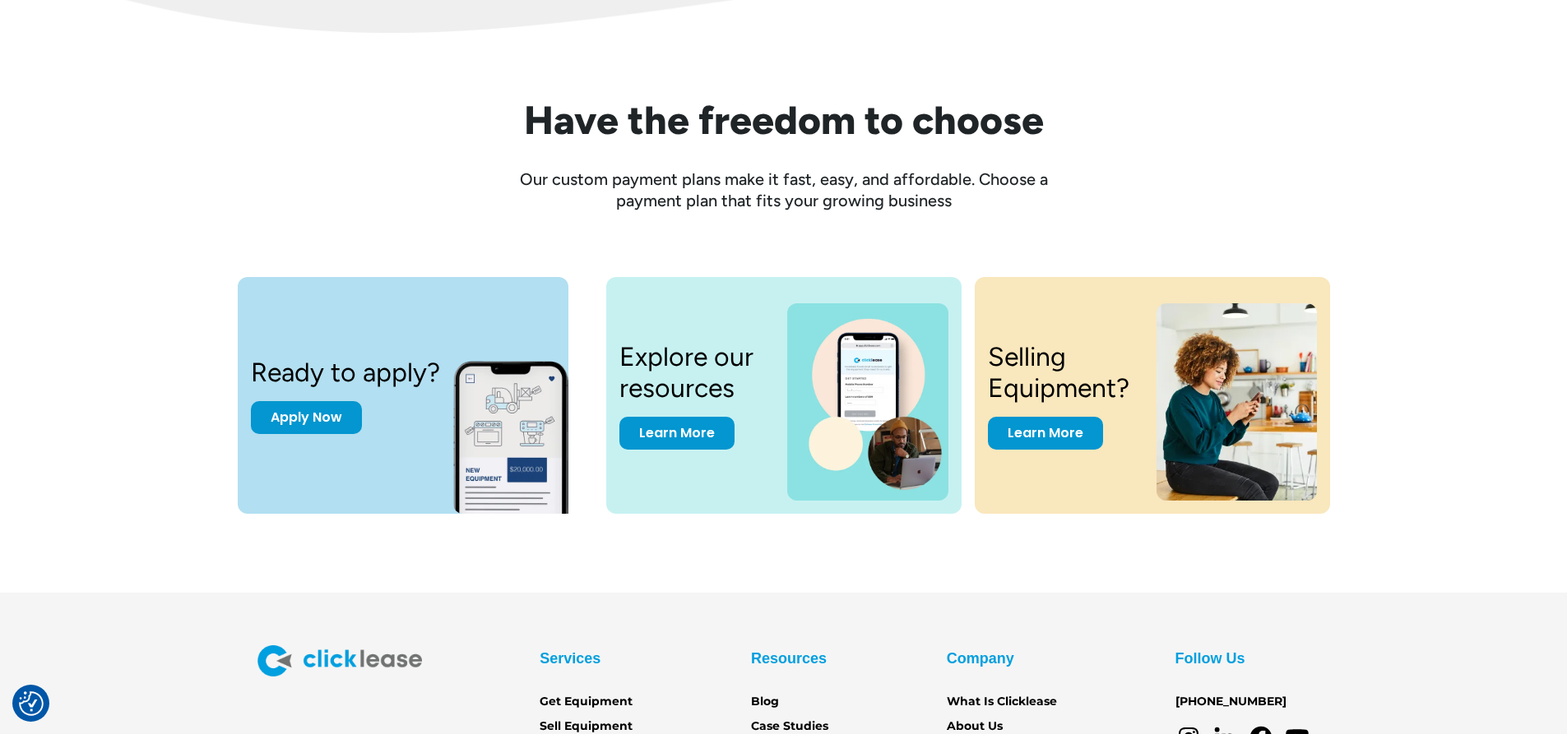
scroll to position [2240, 0]
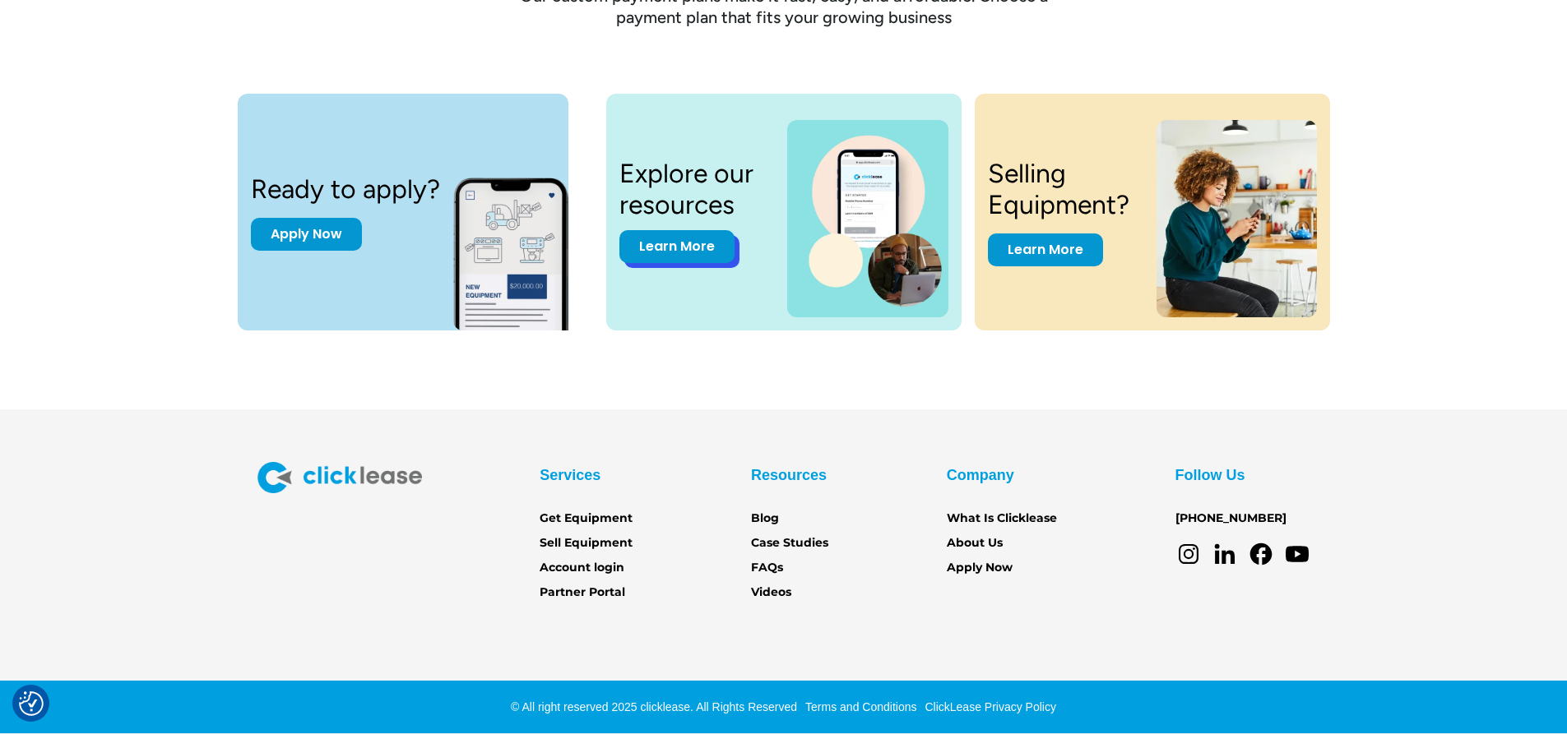
click at [701, 250] on link "Learn More" at bounding box center [676, 246] width 115 height 33
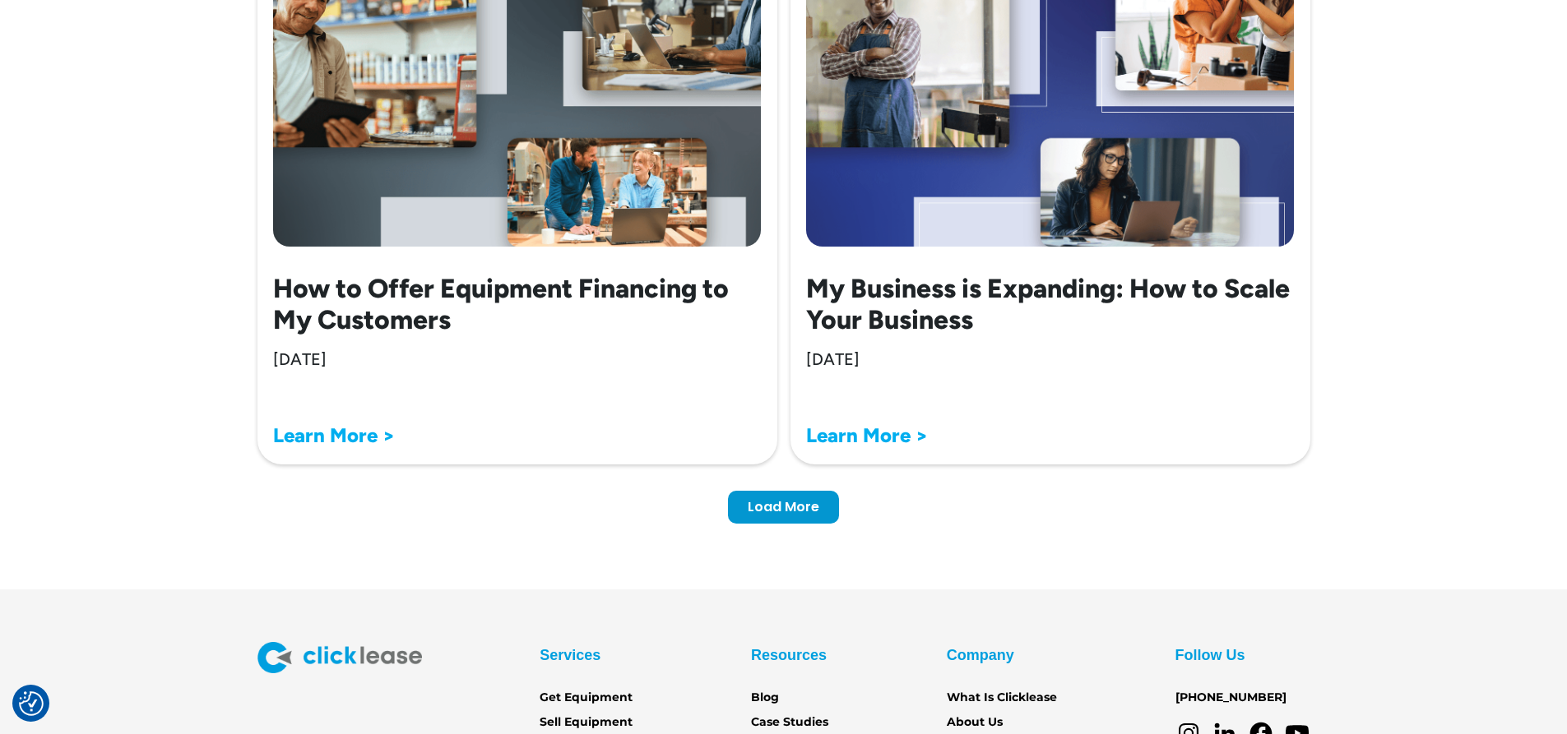
scroll to position [5182, 0]
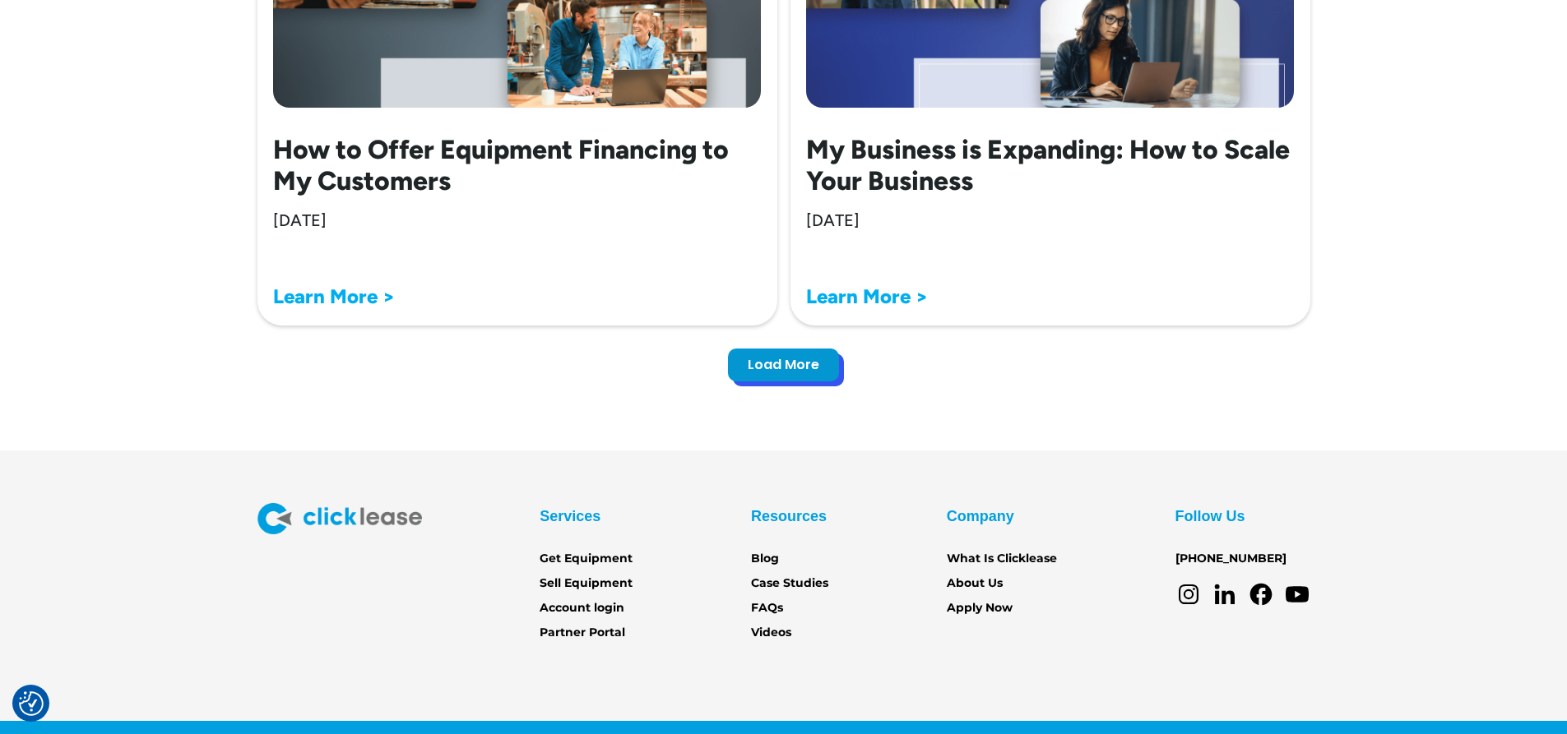
click at [791, 359] on div "Load More" at bounding box center [784, 365] width 72 height 16
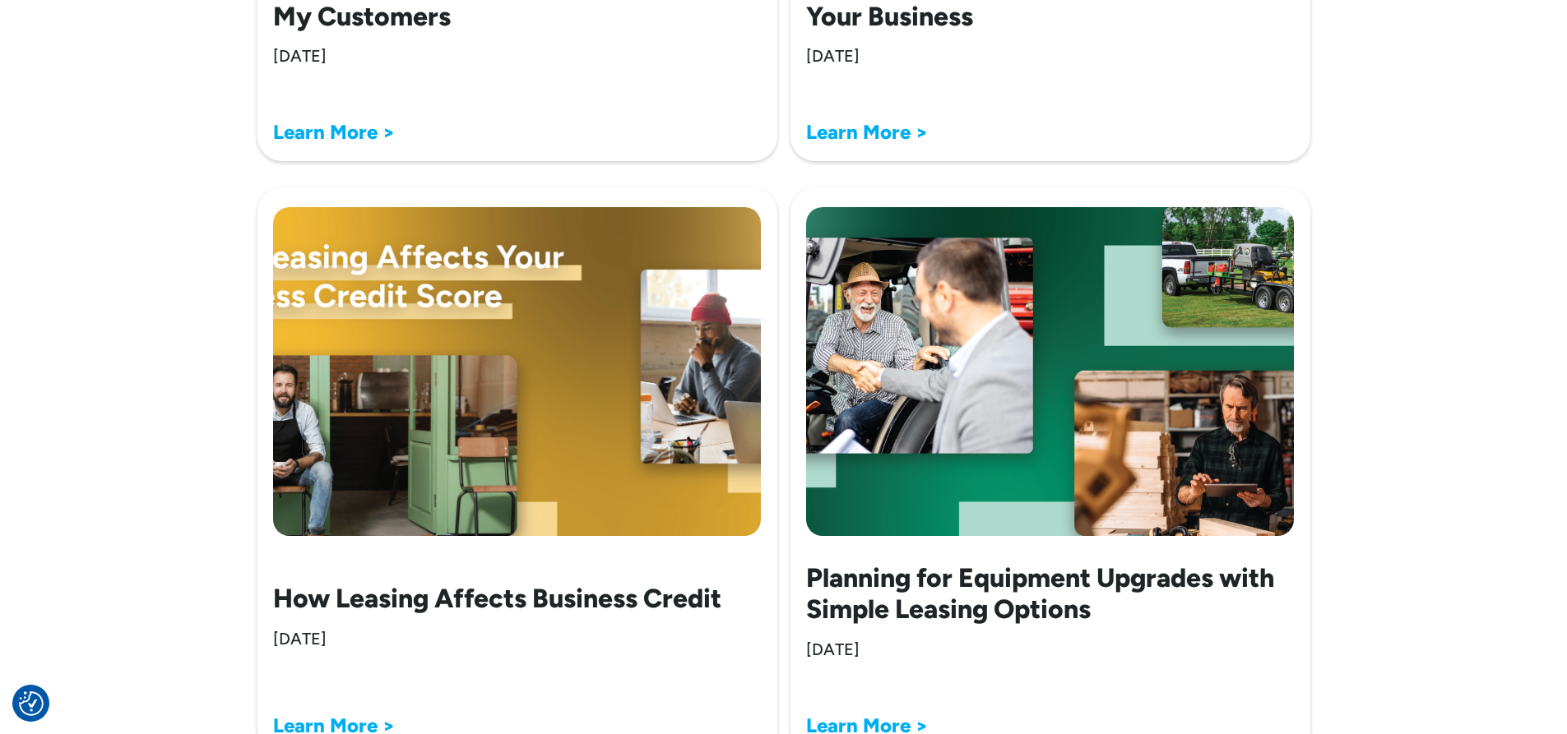
scroll to position [5511, 0]
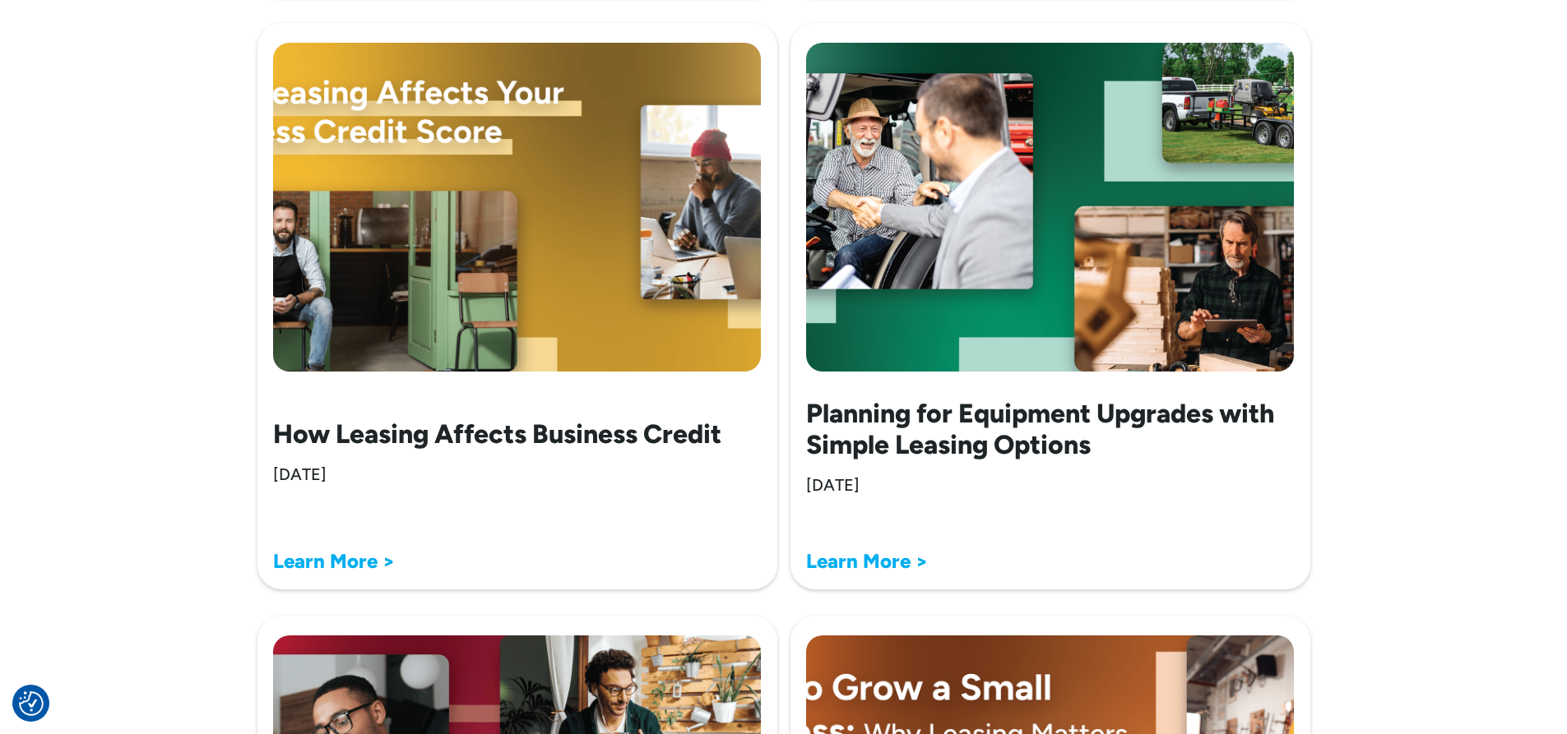
click at [341, 559] on strong "Learn More >" at bounding box center [334, 561] width 122 height 24
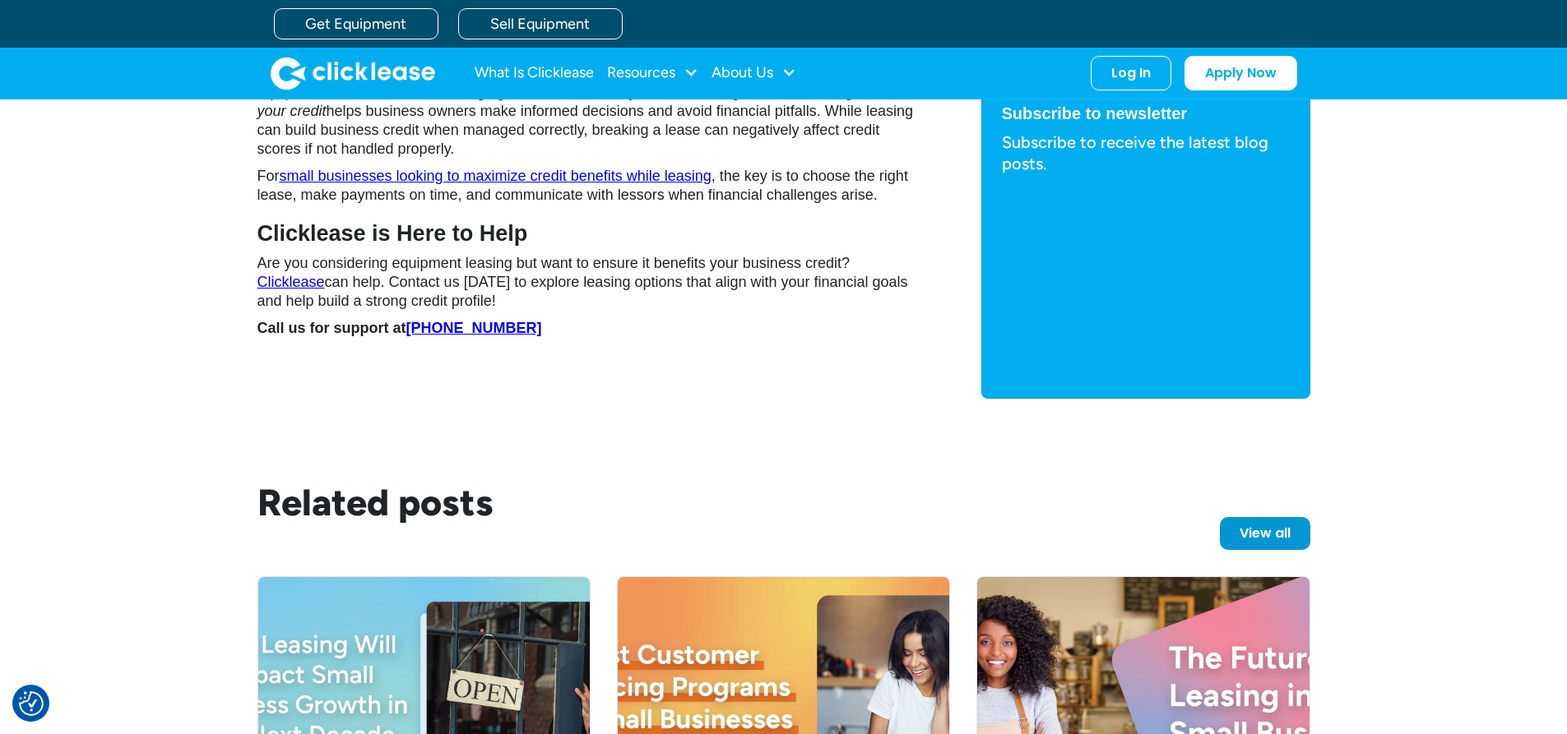
scroll to position [3159, 0]
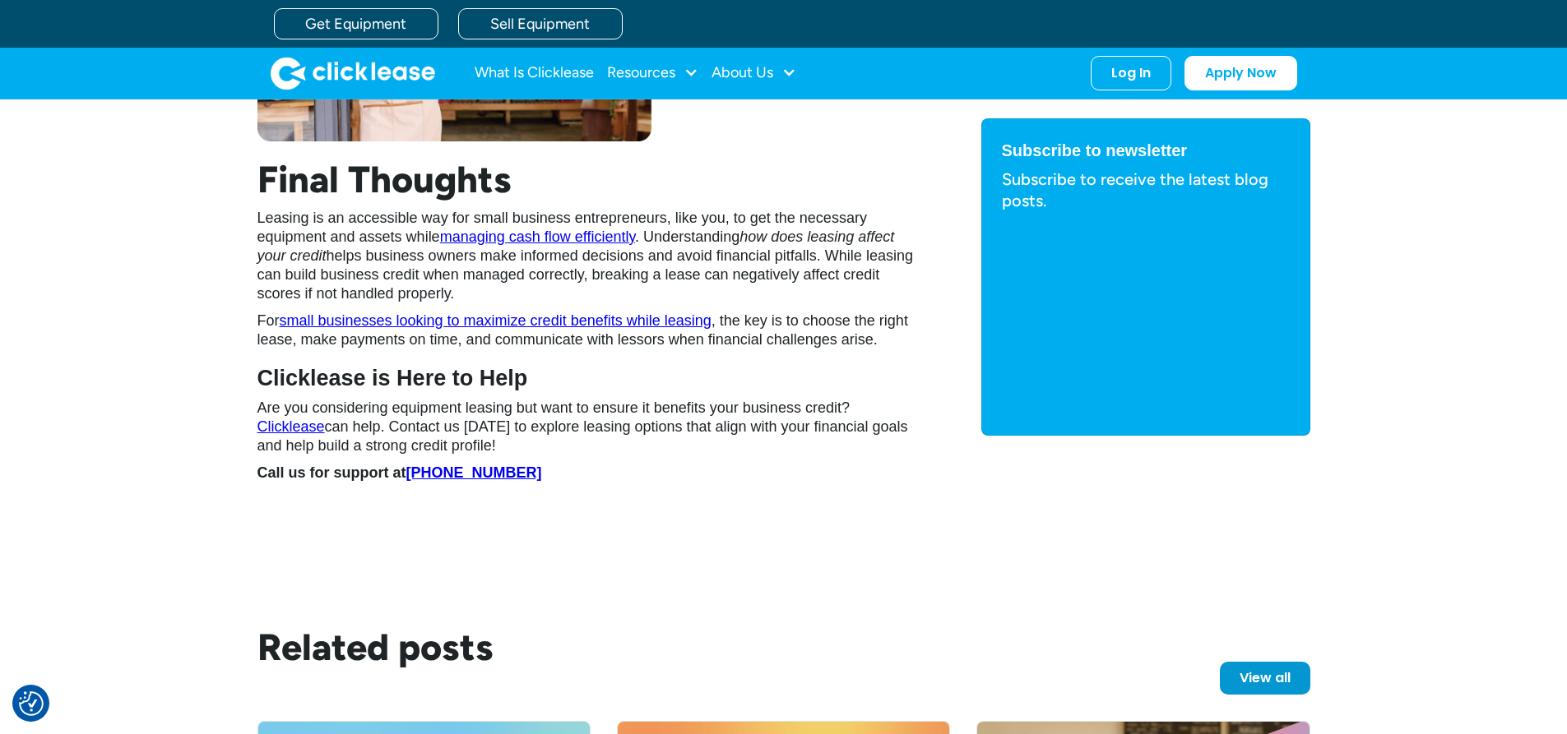
click at [487, 313] on link "small businesses looking to maximize credit benefits while leasing" at bounding box center [496, 321] width 432 height 16
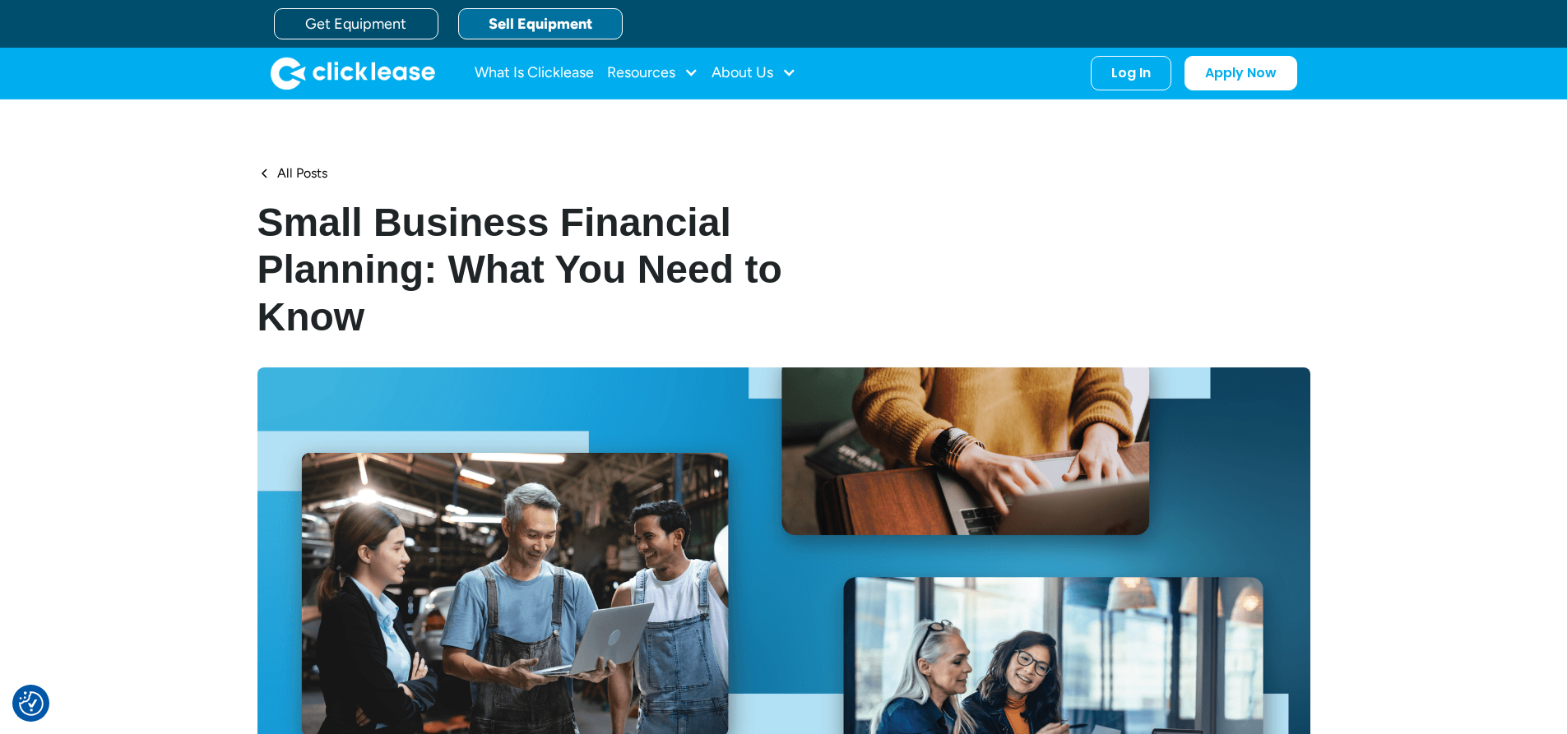
click at [506, 26] on link "Sell Equipment" at bounding box center [540, 23] width 164 height 31
